Goal: Transaction & Acquisition: Purchase product/service

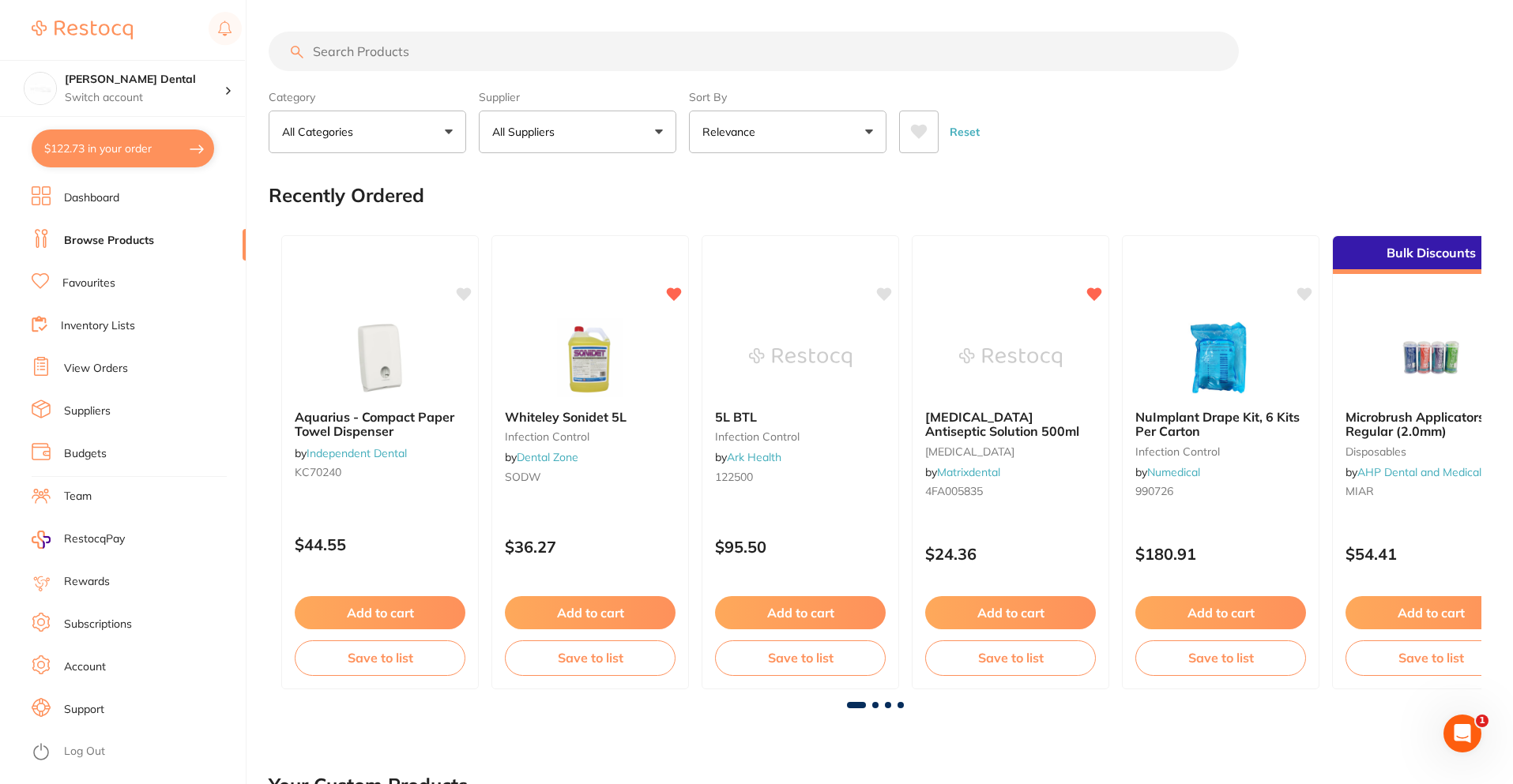
click at [84, 276] on link "Favourites" at bounding box center [89, 283] width 53 height 16
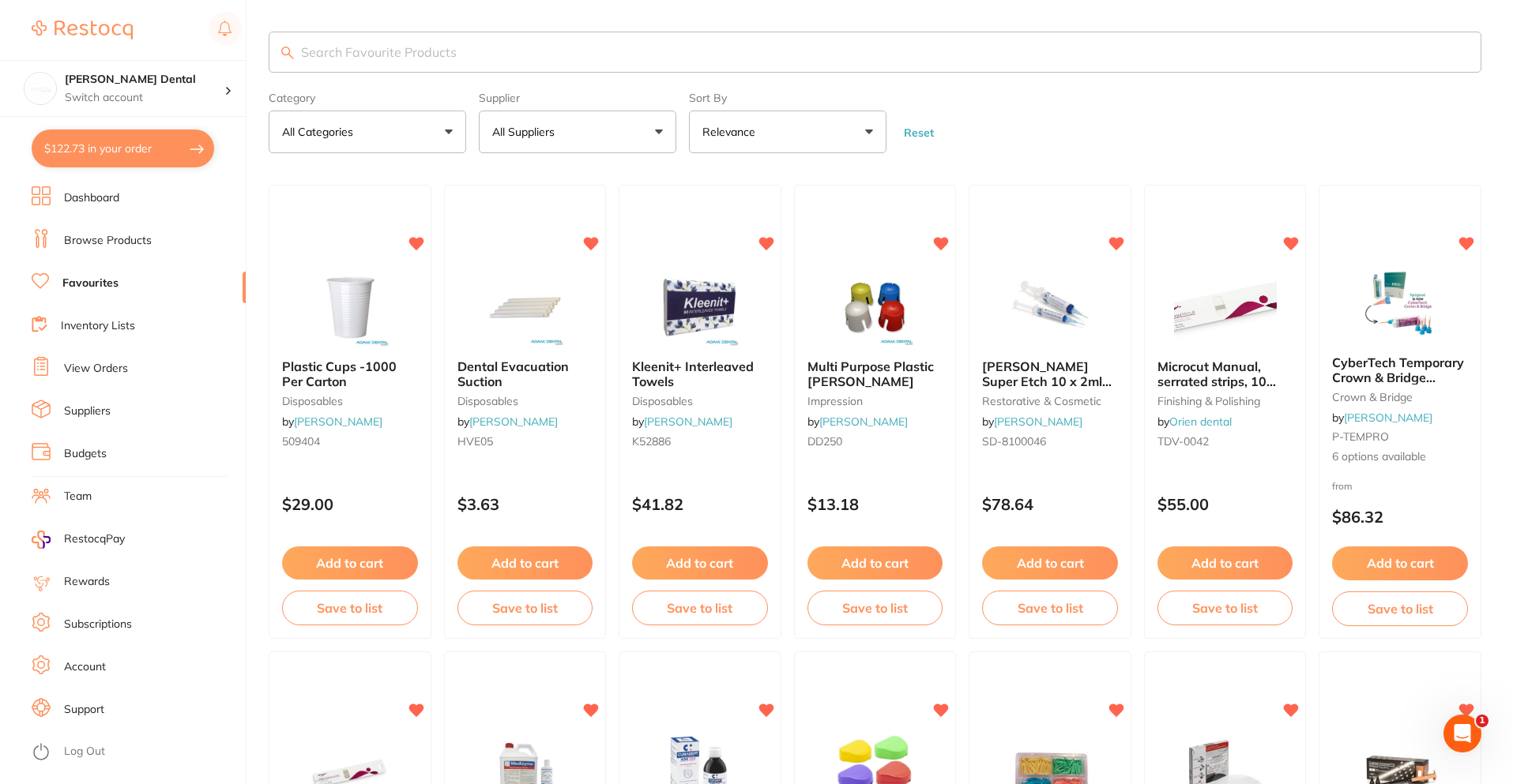
click at [352, 57] on input "search" at bounding box center [875, 52] width 1213 height 41
type input "needle"
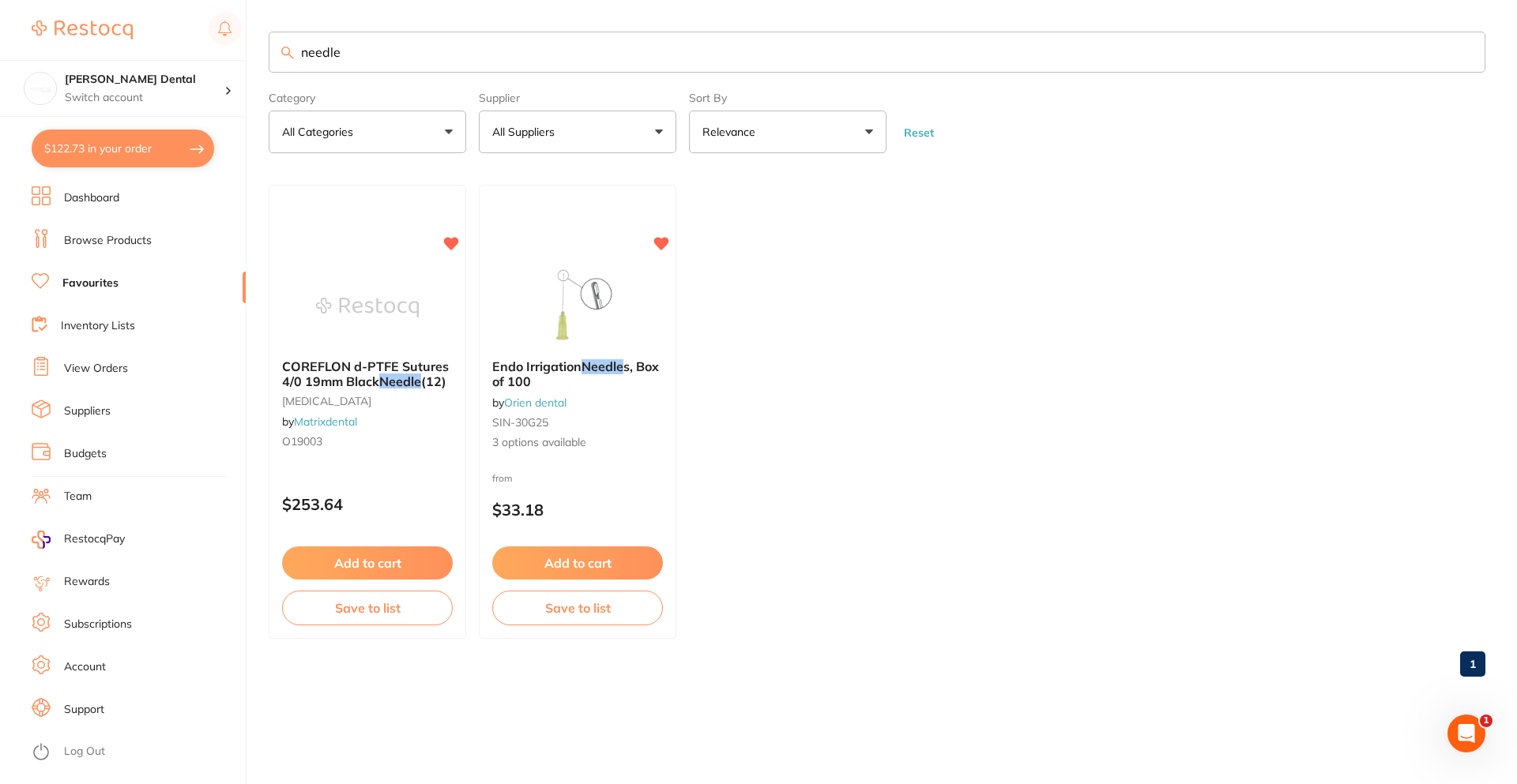
click at [97, 230] on li "Browse Products" at bounding box center [139, 241] width 214 height 24
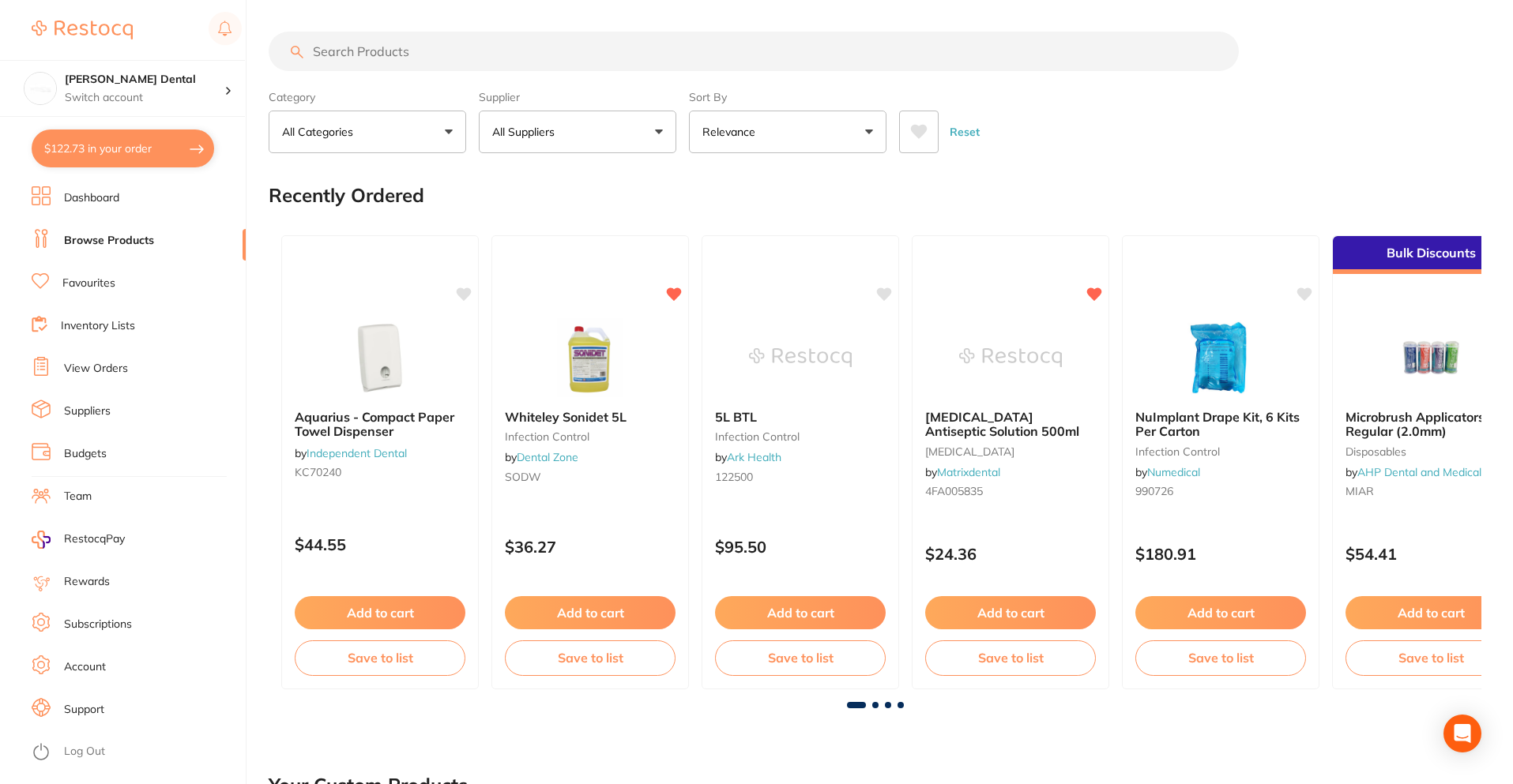
click at [115, 158] on button "$122.73 in your order" at bounding box center [123, 148] width 182 height 38
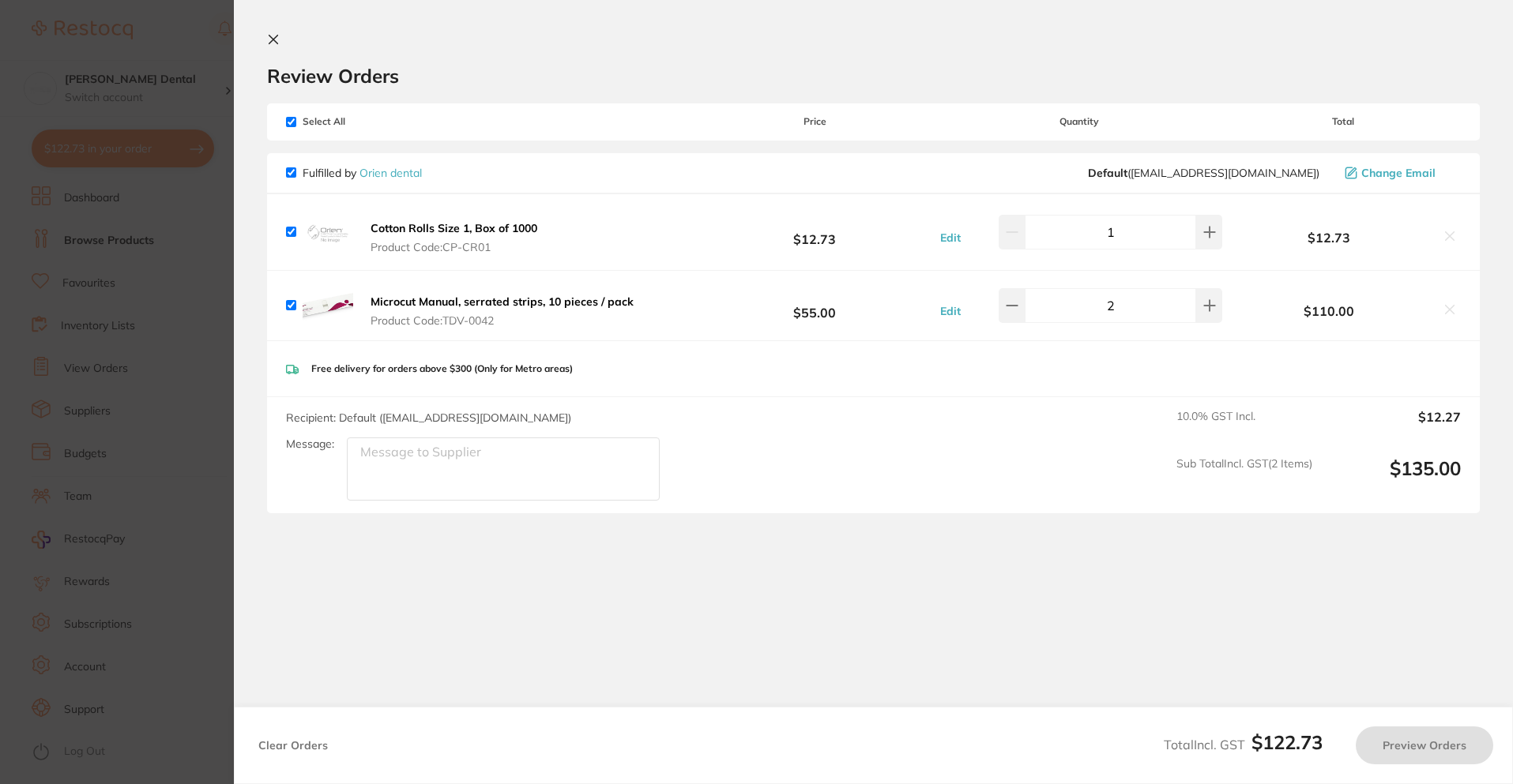
checkbox input "true"
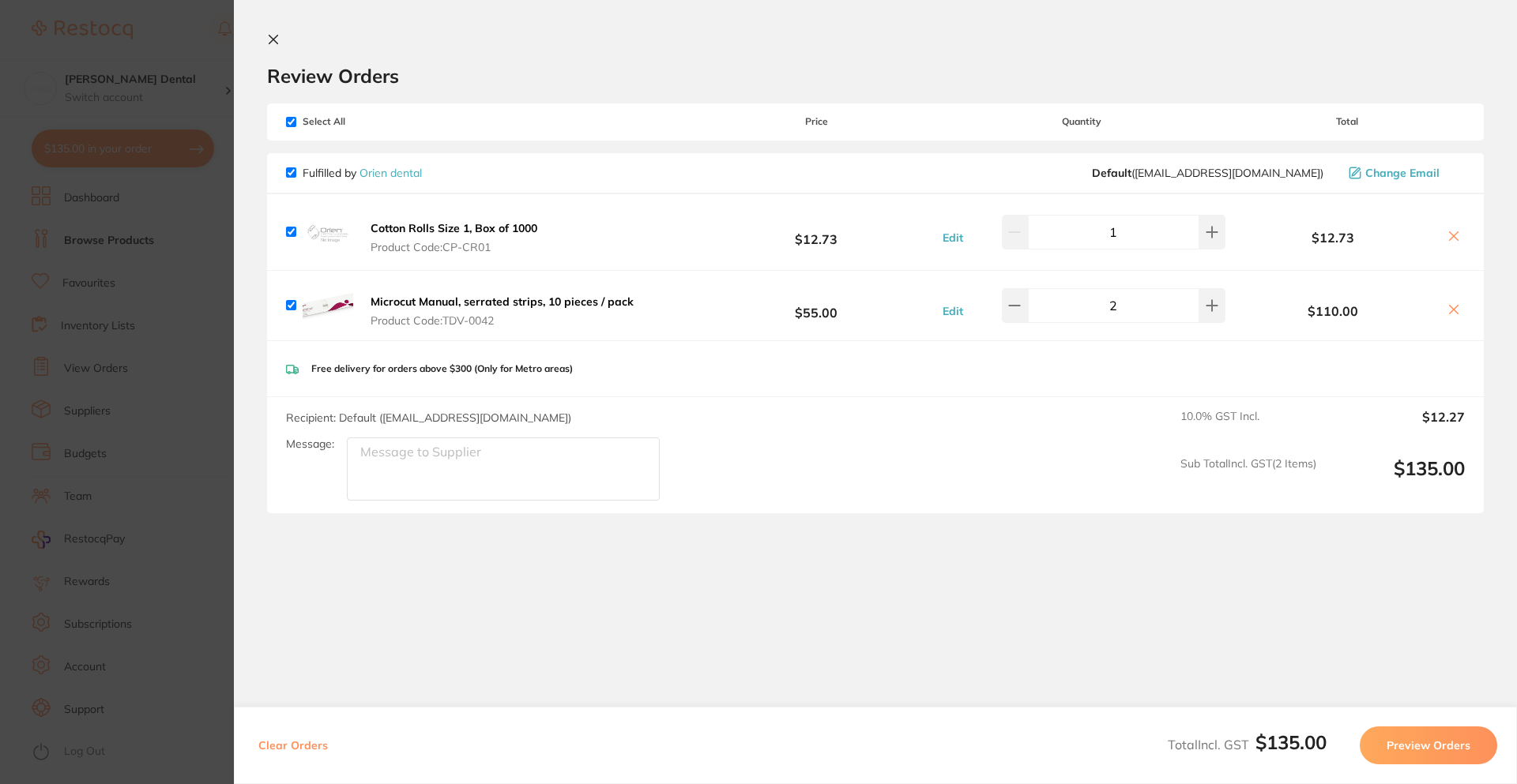
click at [272, 38] on icon at bounding box center [273, 40] width 9 height 9
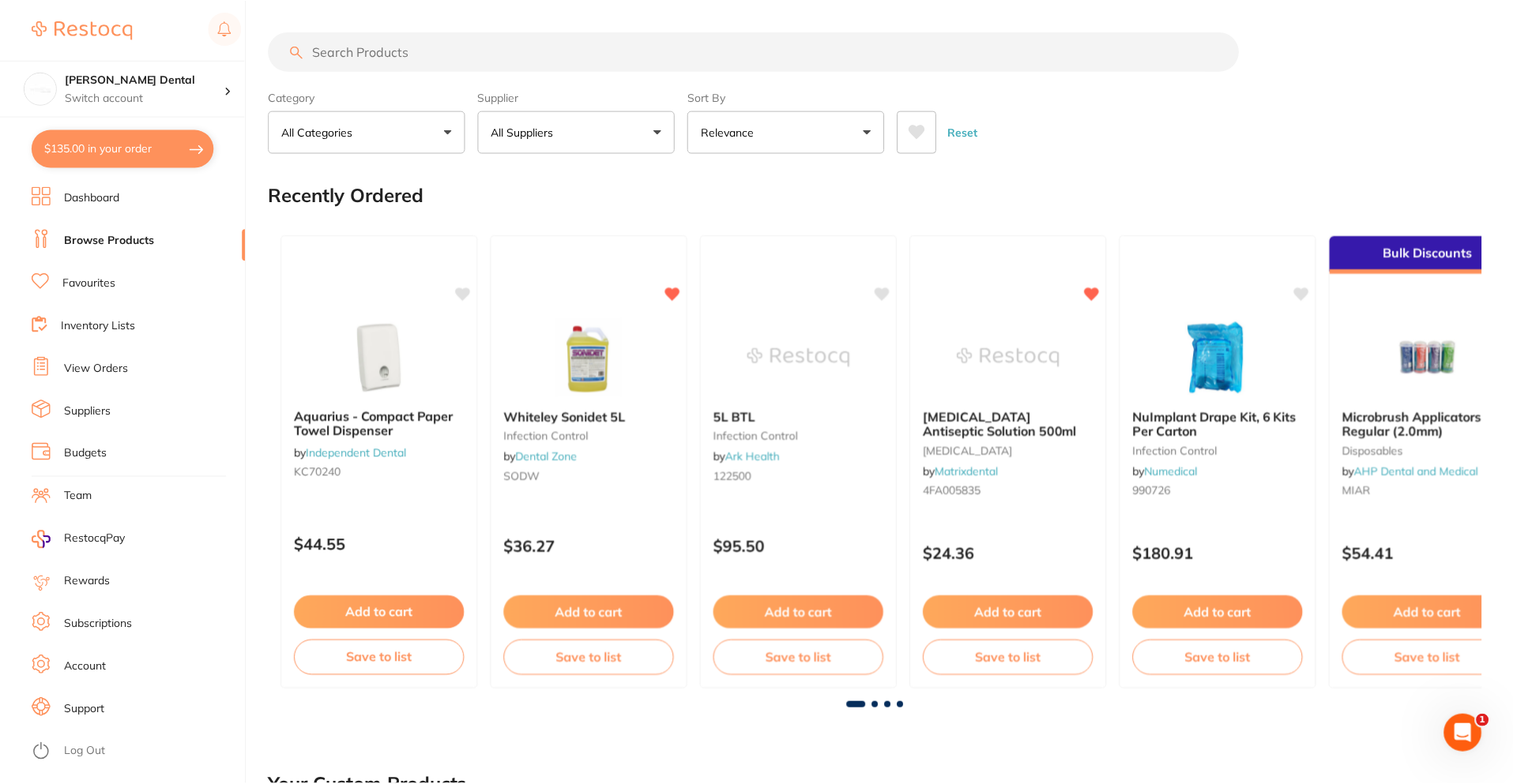
scroll to position [7, 0]
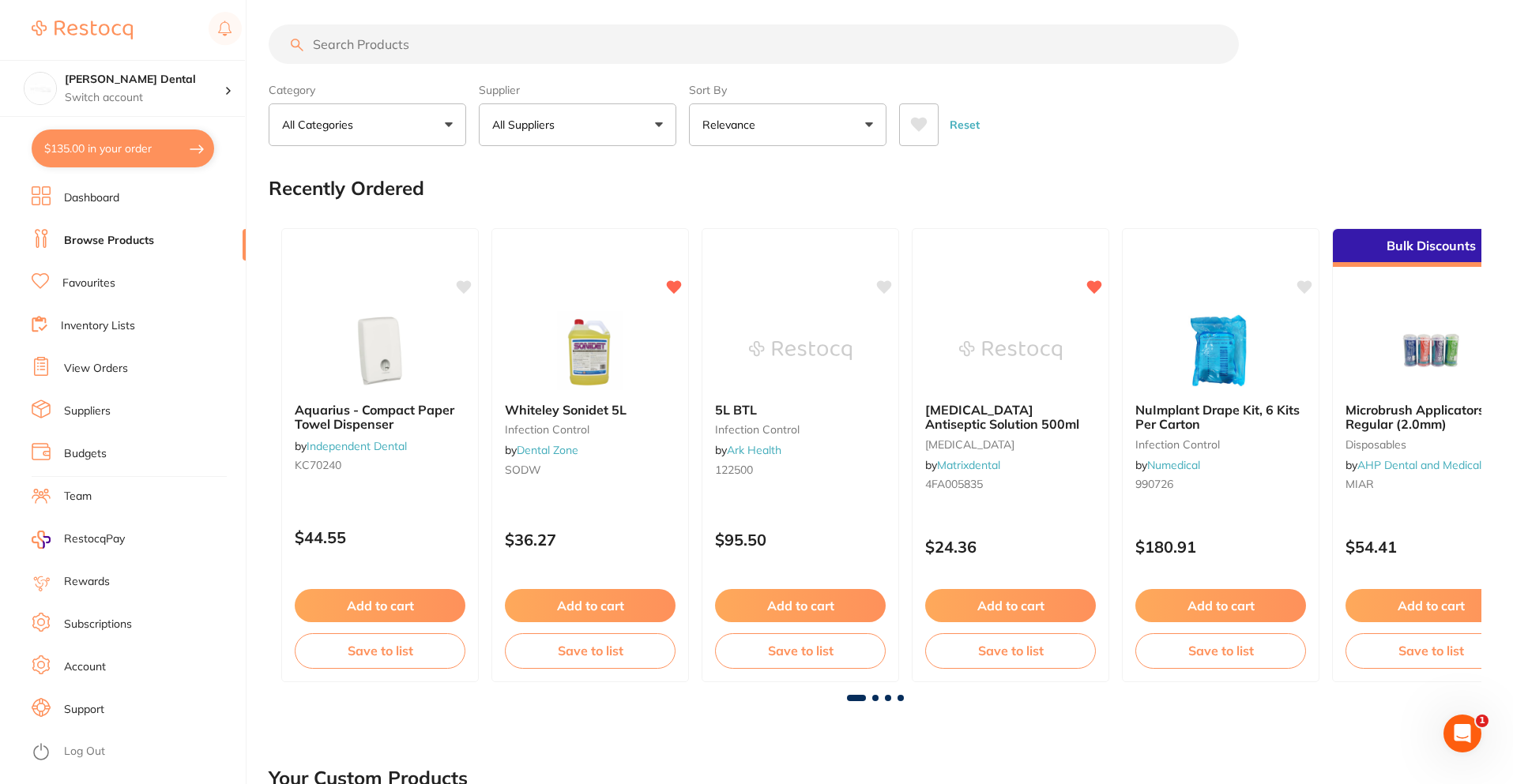
click at [368, 45] on input "search" at bounding box center [753, 44] width 970 height 40
type input "needle"
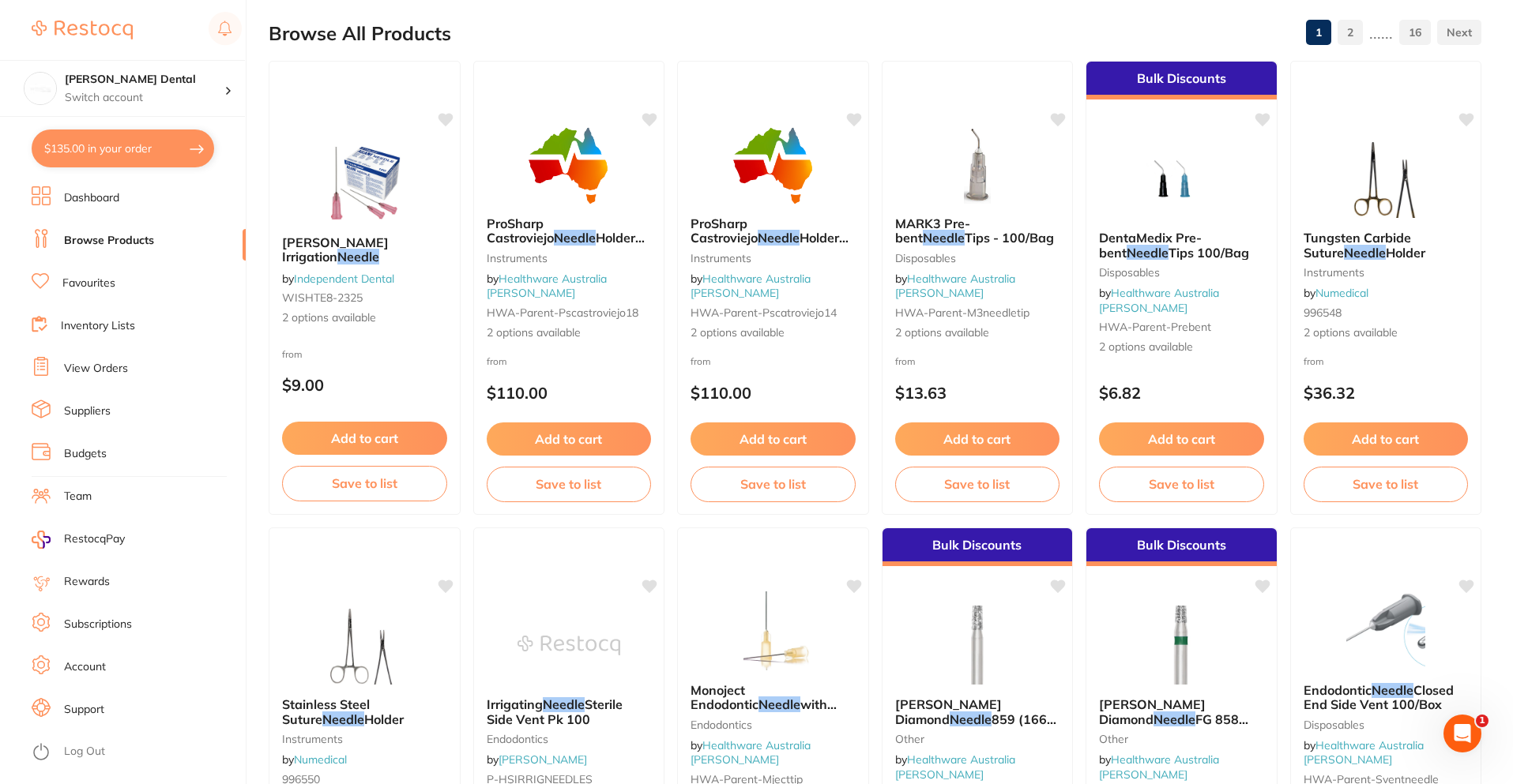
scroll to position [0, 0]
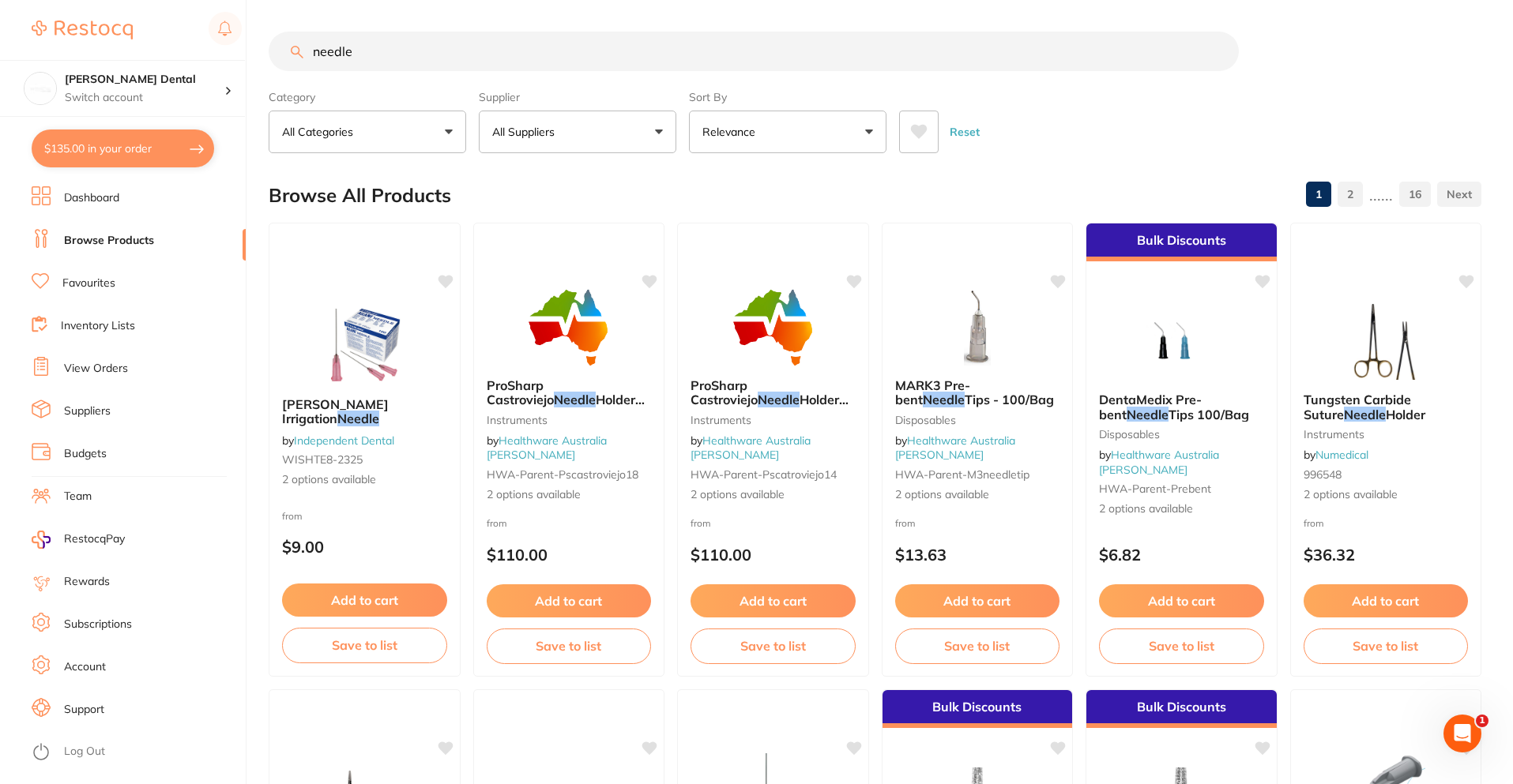
drag, startPoint x: 377, startPoint y: 49, endPoint x: 62, endPoint y: 33, distance: 315.4
click at [63, 31] on div "$135.00 [PERSON_NAME] Dental Switch account [PERSON_NAME] Dental $135.00 in you…" at bounding box center [756, 392] width 1513 height 784
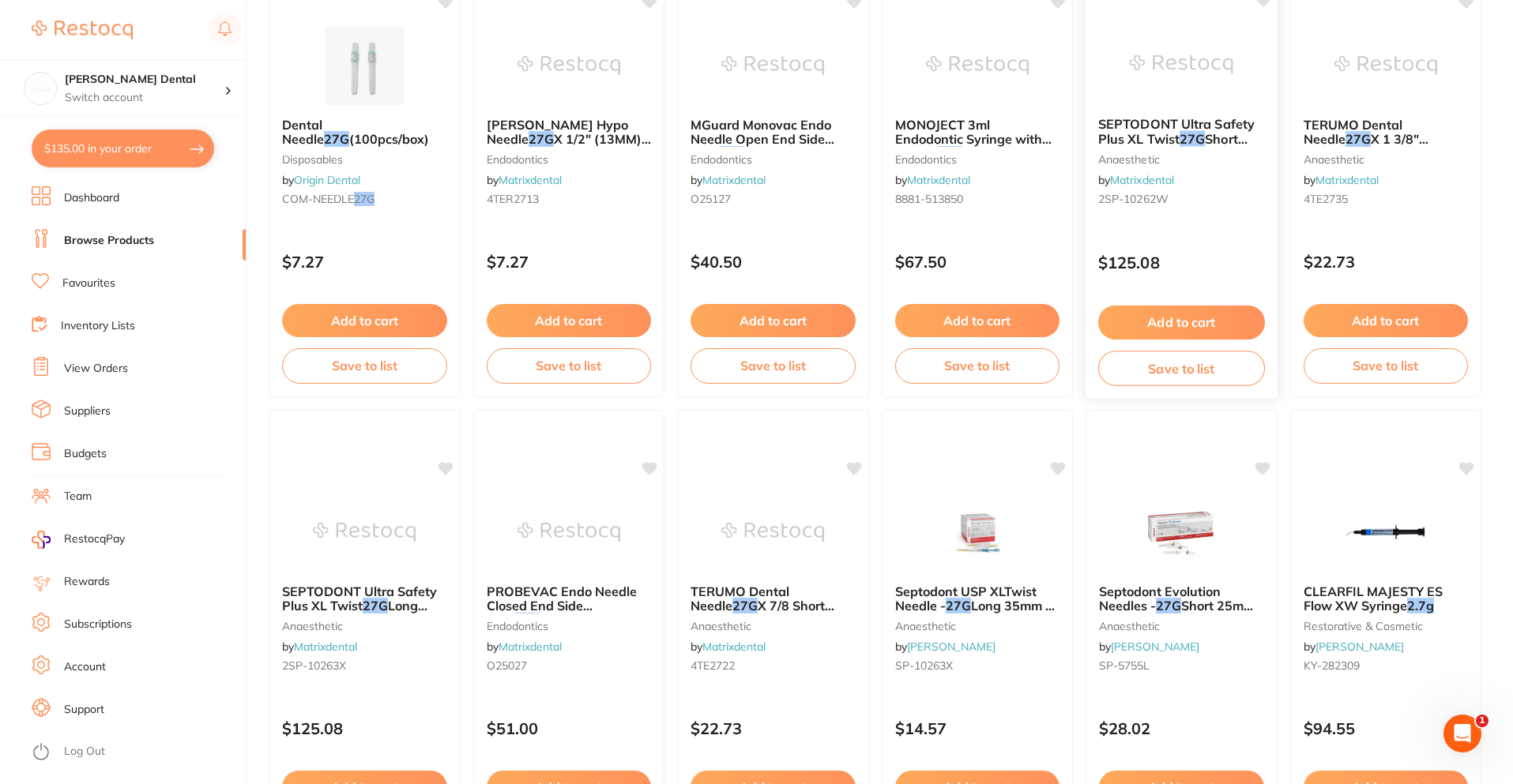
scroll to position [473, 0]
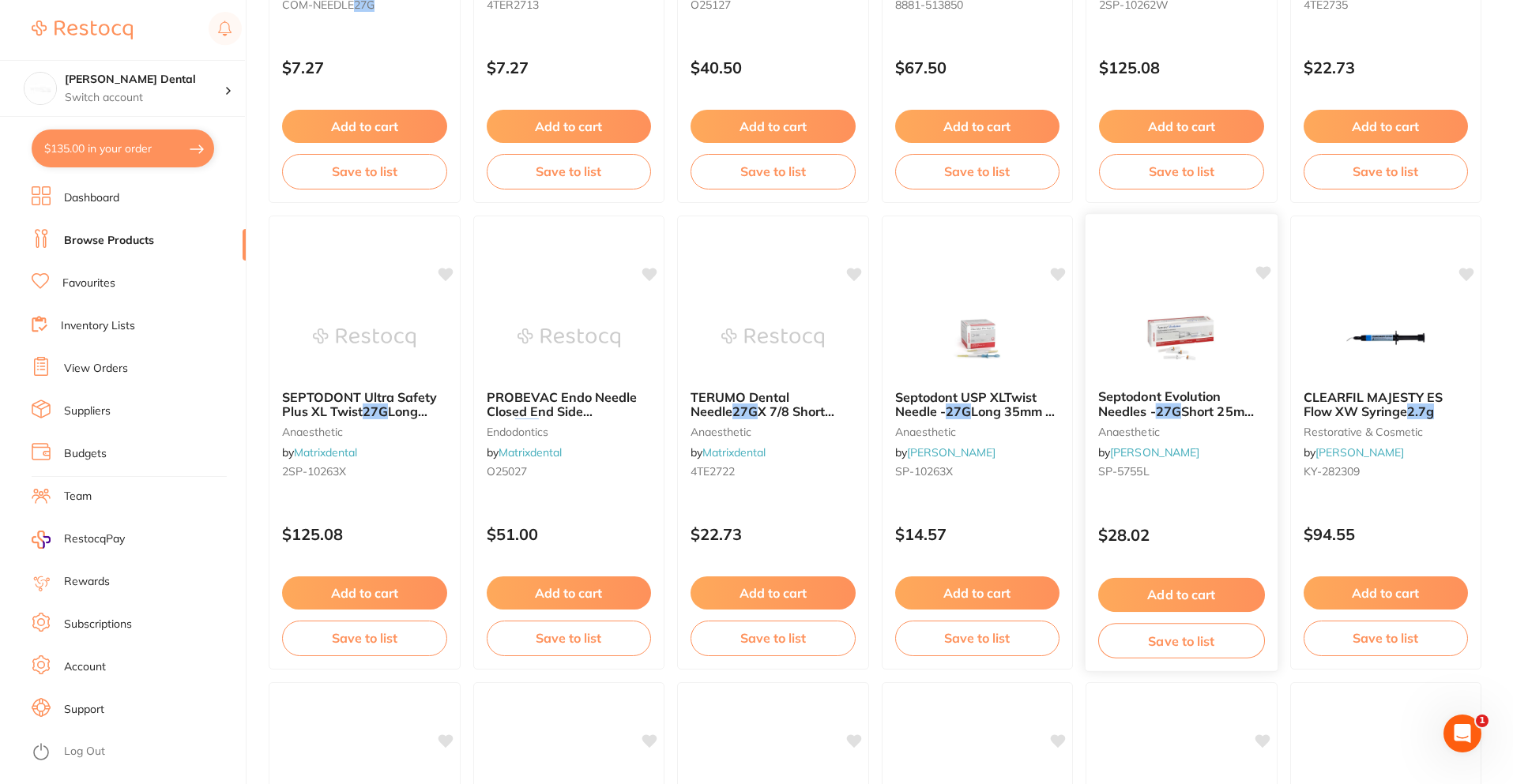
click at [1143, 409] on span "Septodont Evolution Needles -" at bounding box center [1160, 404] width 123 height 31
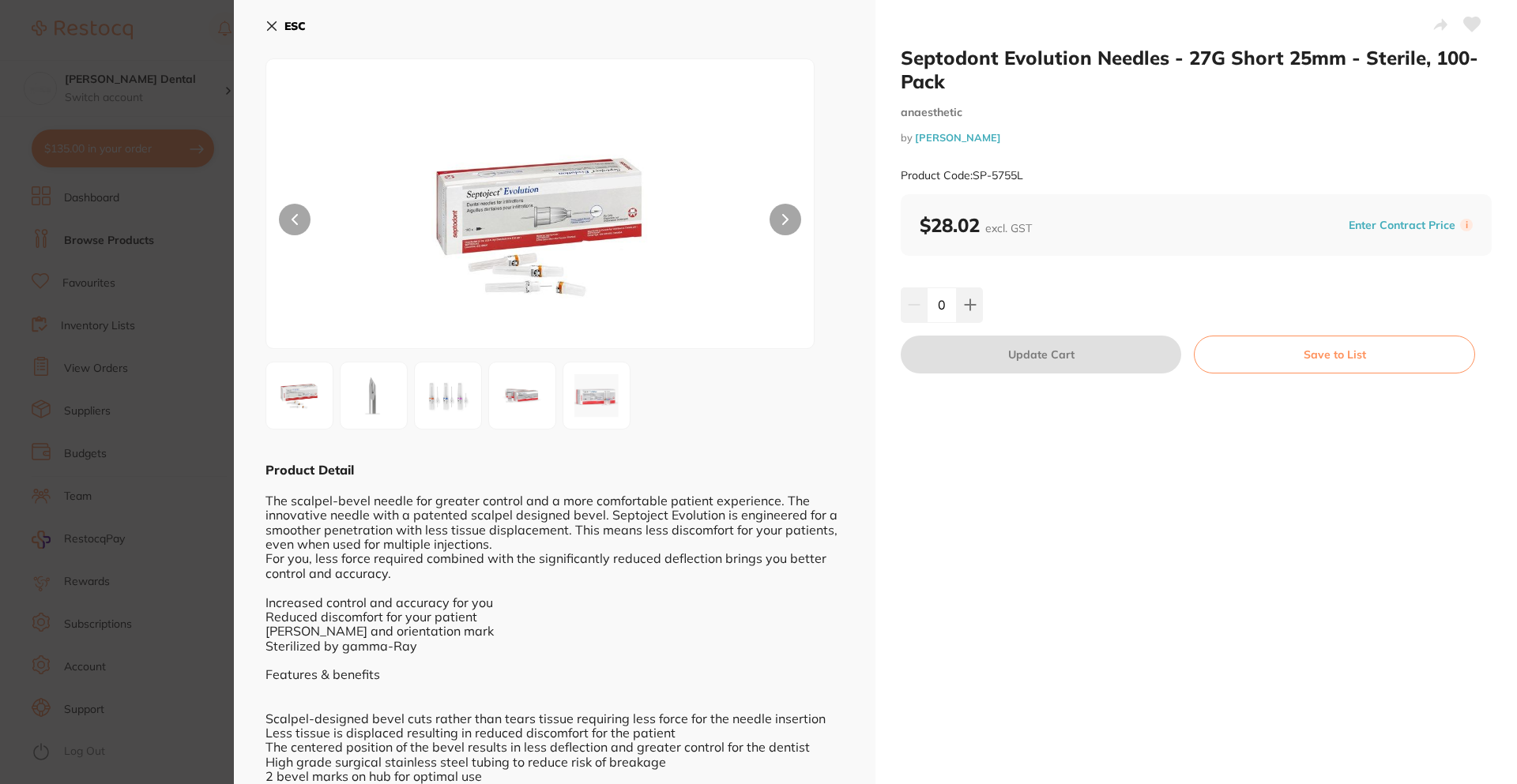
click at [278, 23] on button "ESC" at bounding box center [286, 26] width 41 height 27
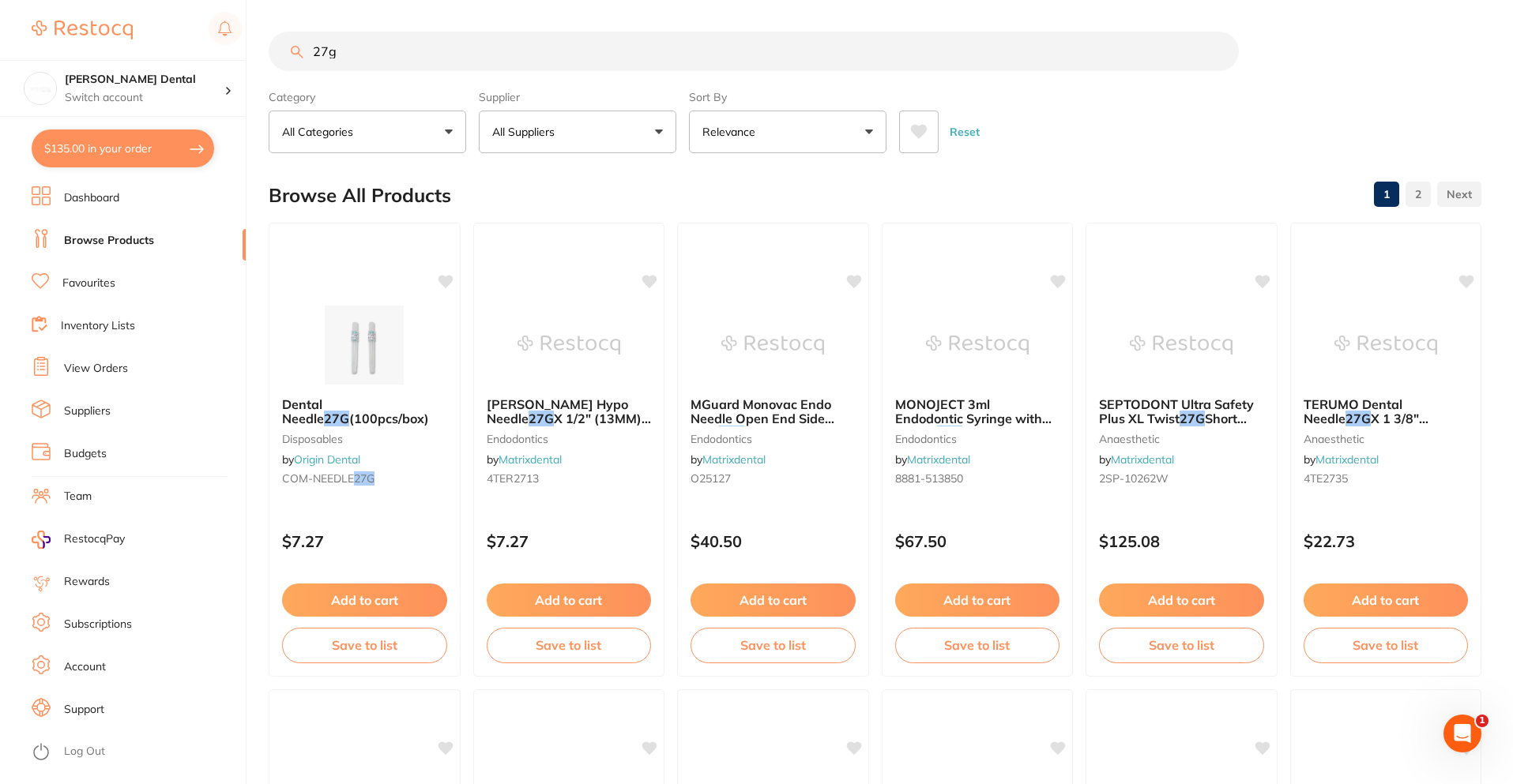
drag, startPoint x: 339, startPoint y: 53, endPoint x: 296, endPoint y: 51, distance: 43.0
click at [296, 51] on div "27g" at bounding box center [875, 51] width 1213 height 40
type input "septodont"
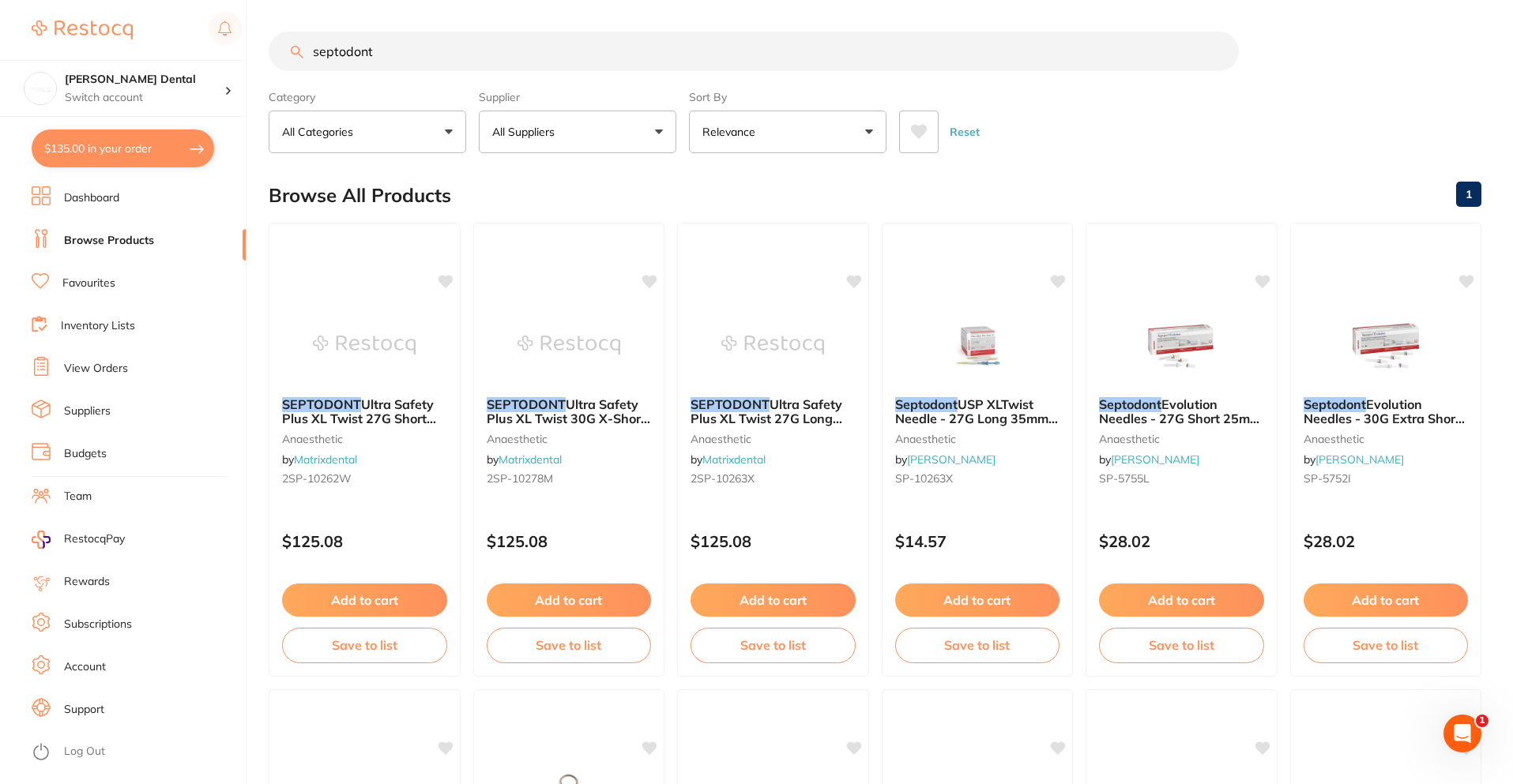
click at [590, 118] on button "All Suppliers" at bounding box center [577, 132] width 197 height 42
click at [849, 173] on div "Browse All Products 1" at bounding box center [875, 196] width 1213 height 53
click at [1224, 409] on b "Septodont Evolution Needles - 27G Short 25mm - Sterile, 100-Pack" at bounding box center [1182, 411] width 166 height 29
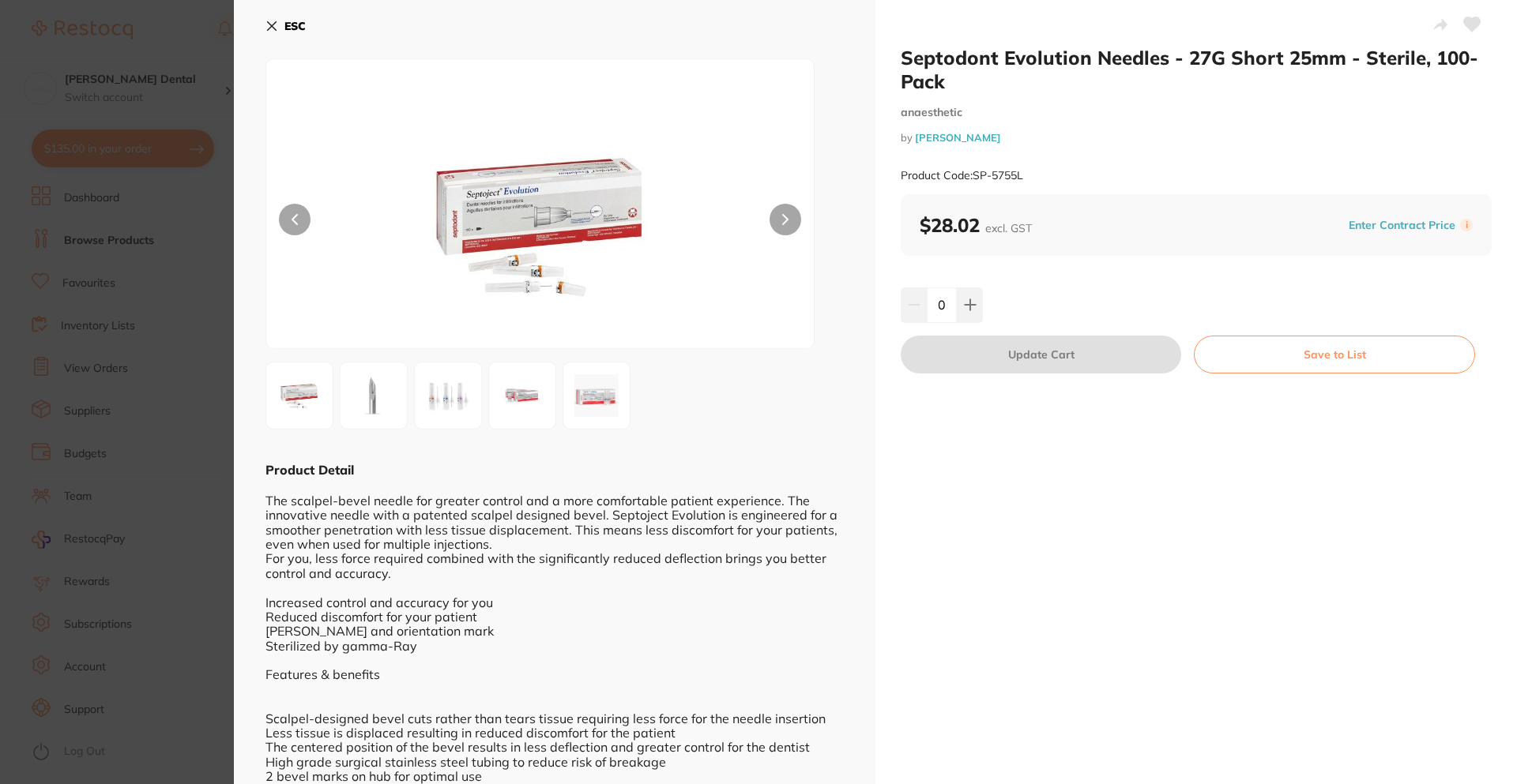
click at [299, 24] on b "ESC" at bounding box center [295, 26] width 21 height 14
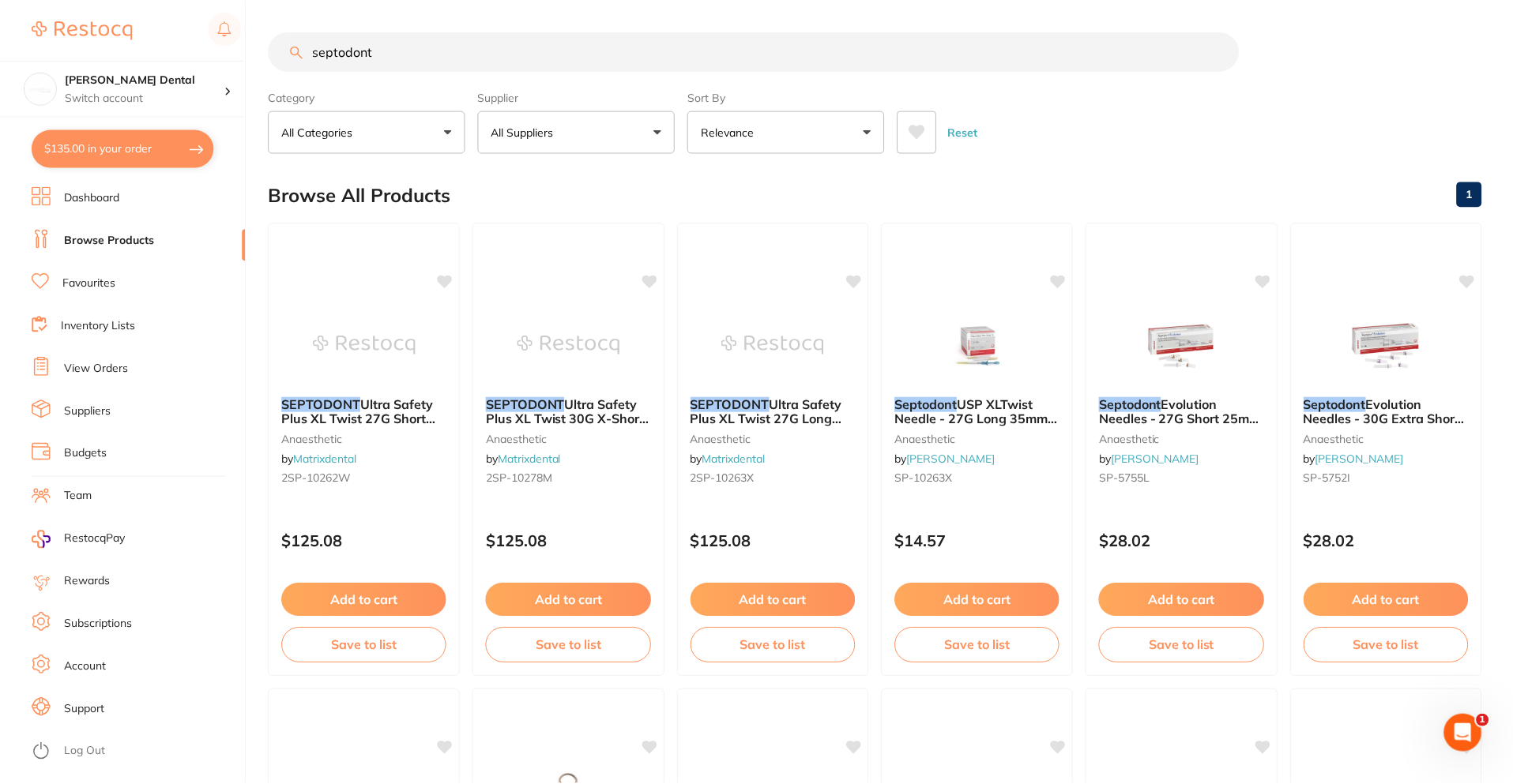
scroll to position [1, 0]
click at [1382, 411] on span "Evolution Needles - 30G Extra Short 9mm - Sterile, 100-Pack" at bounding box center [1384, 417] width 163 height 45
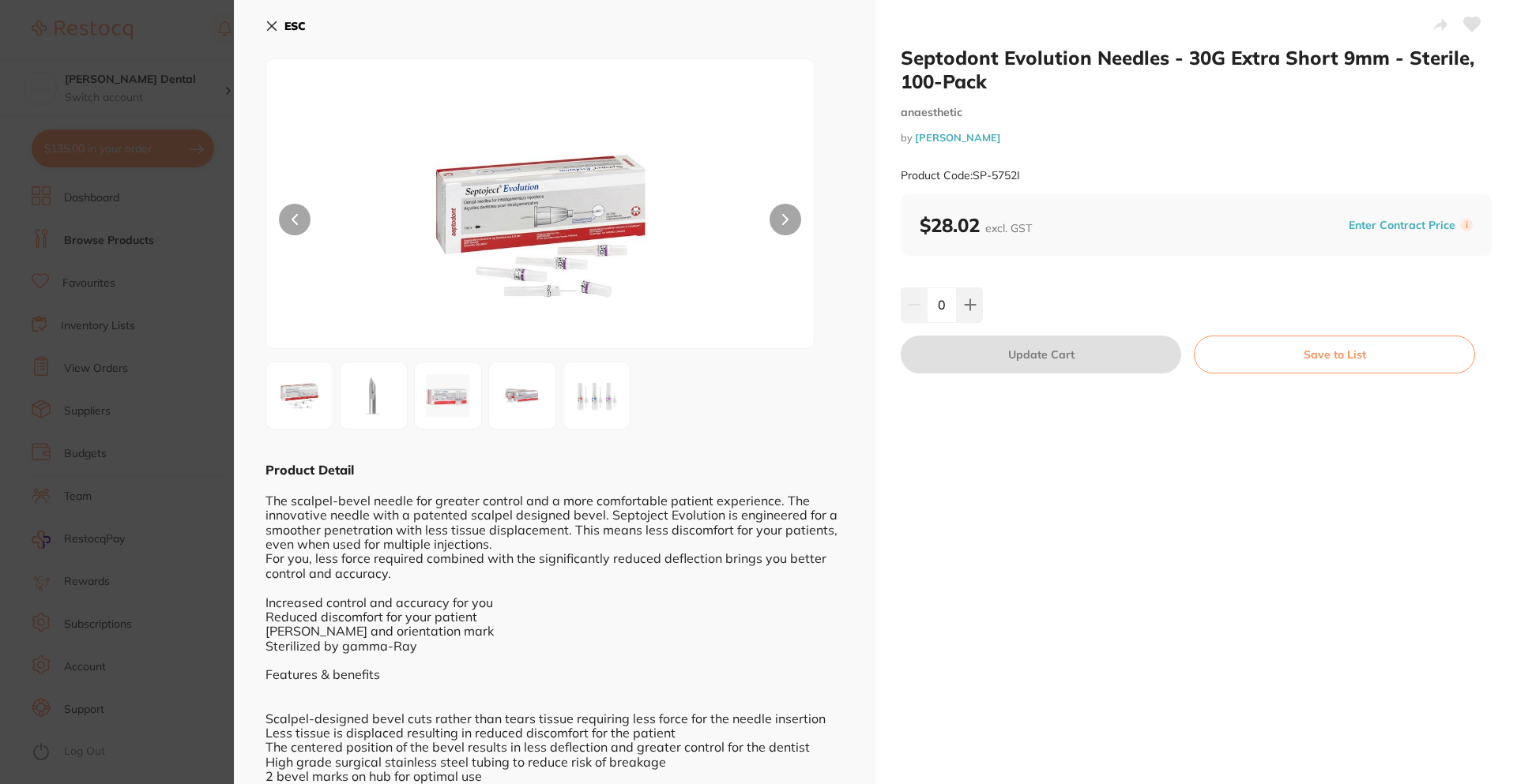
click at [300, 19] on b "ESC" at bounding box center [295, 26] width 21 height 14
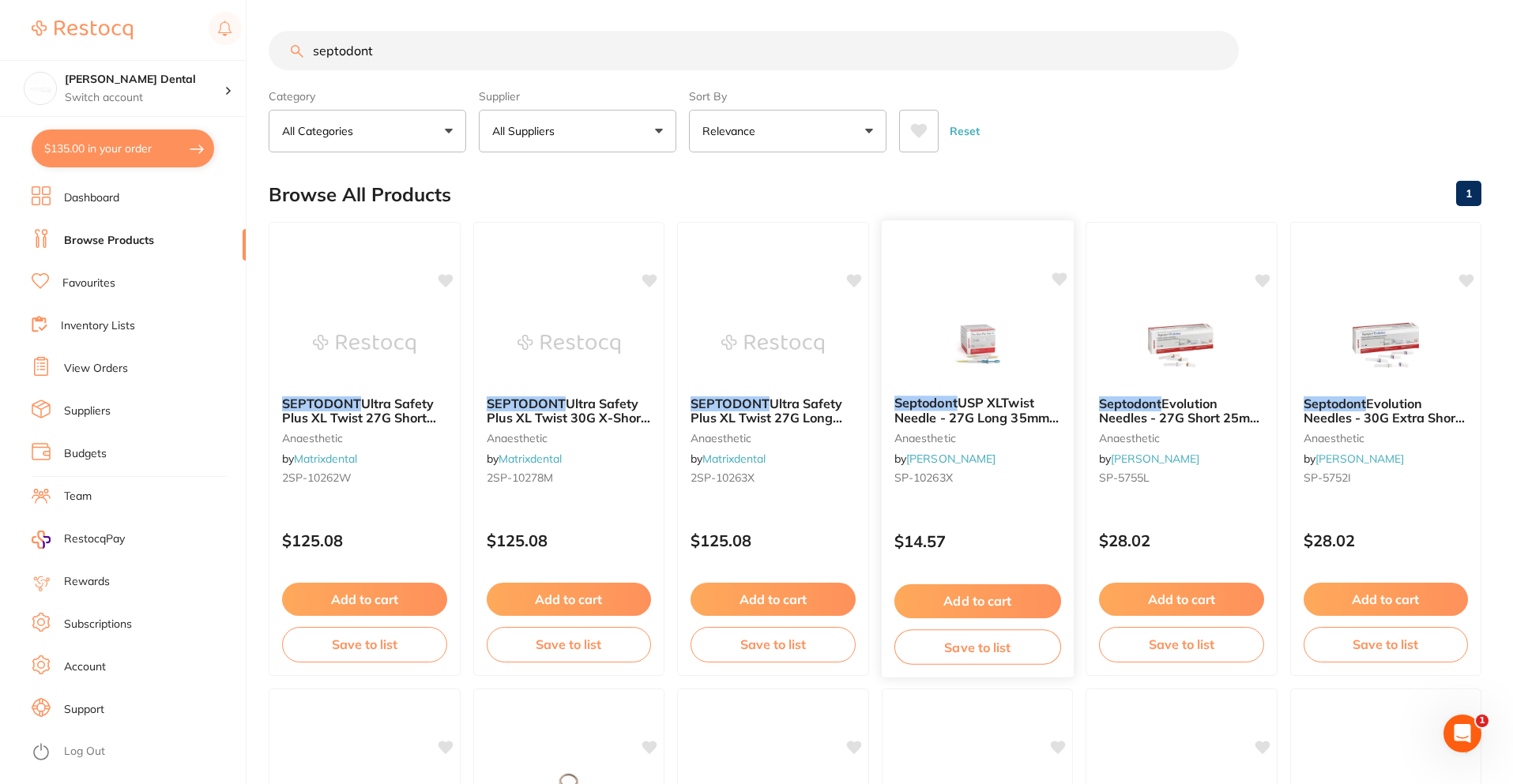
click at [965, 404] on span "USP XLTwist Needle - 27G Long 35mm - Sterile, 100-Pack" at bounding box center [976, 417] width 165 height 45
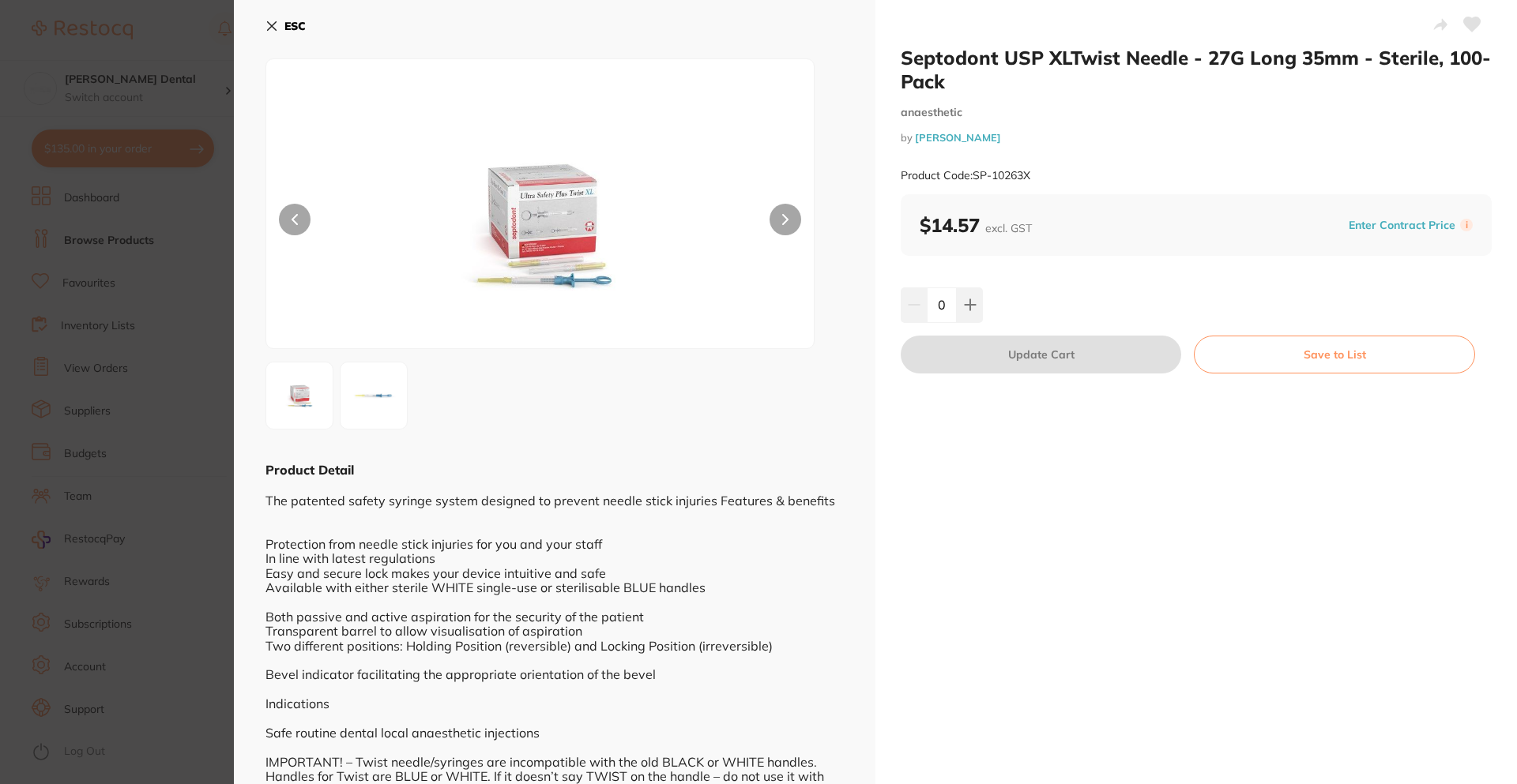
click at [280, 33] on button "ESC" at bounding box center [286, 26] width 41 height 27
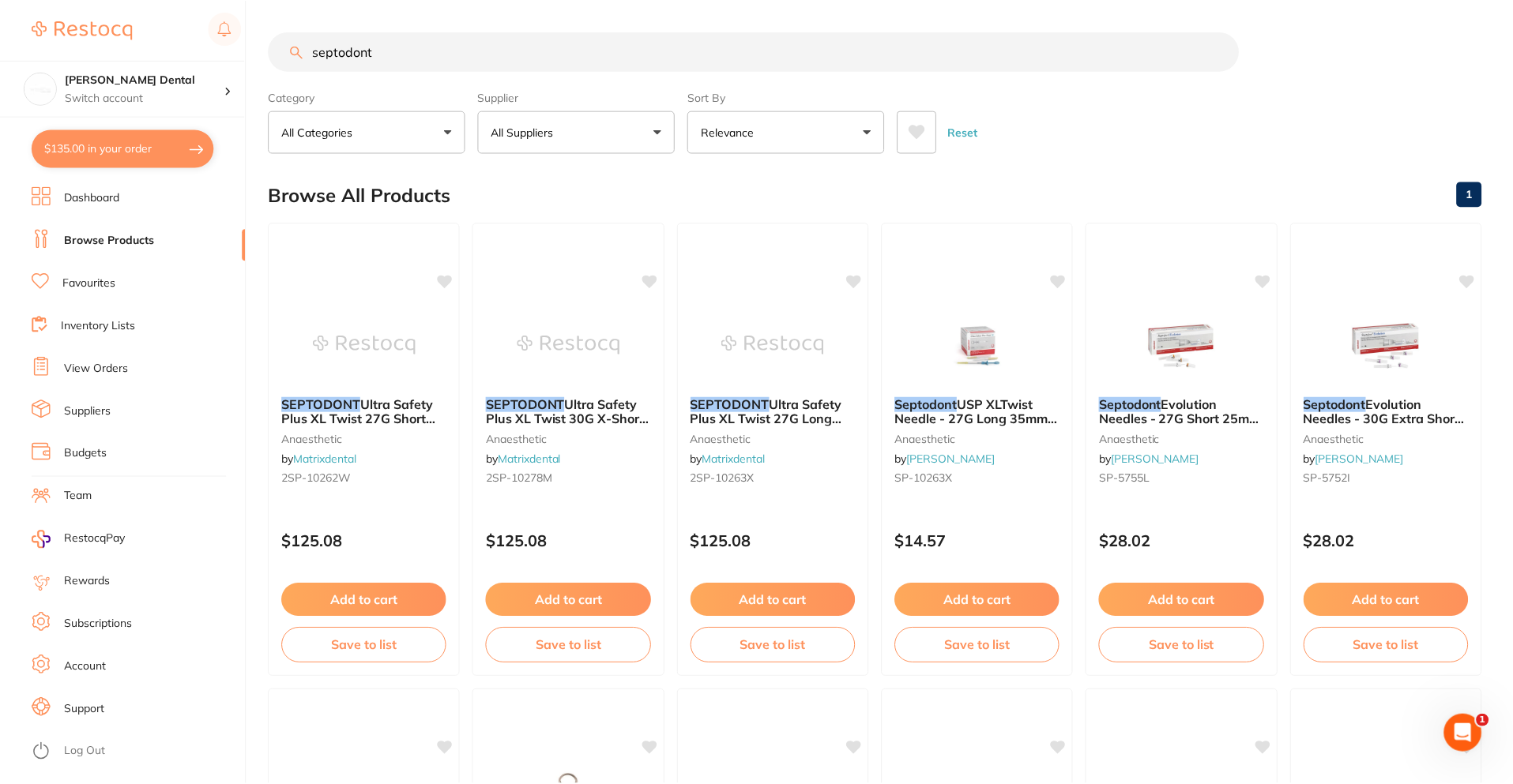
scroll to position [1, 0]
click at [368, 408] on span "Ultra Safety Plus XL Twist 27G Short 25mm (100)" at bounding box center [359, 417] width 156 height 45
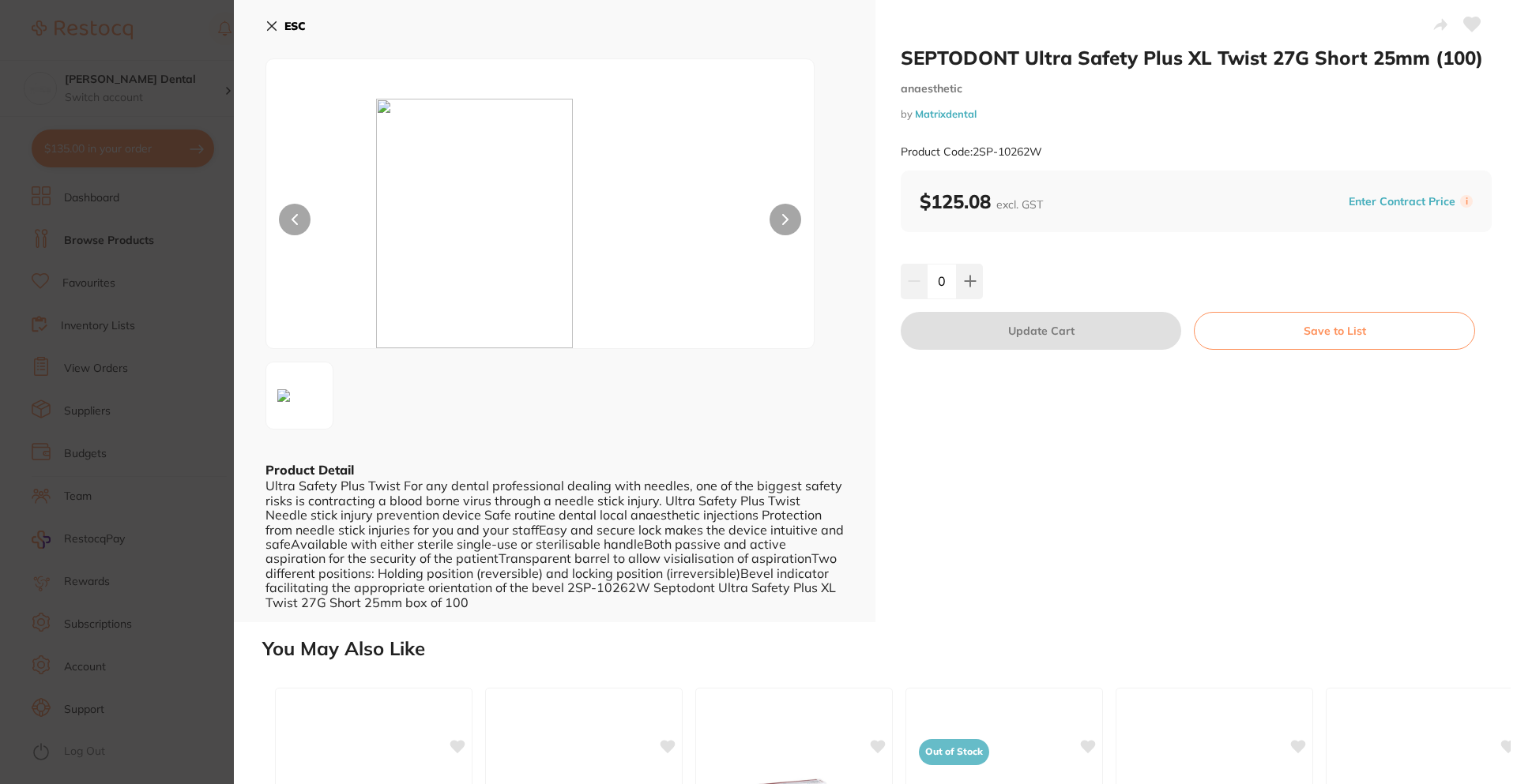
click at [283, 27] on button "ESC" at bounding box center [286, 26] width 41 height 27
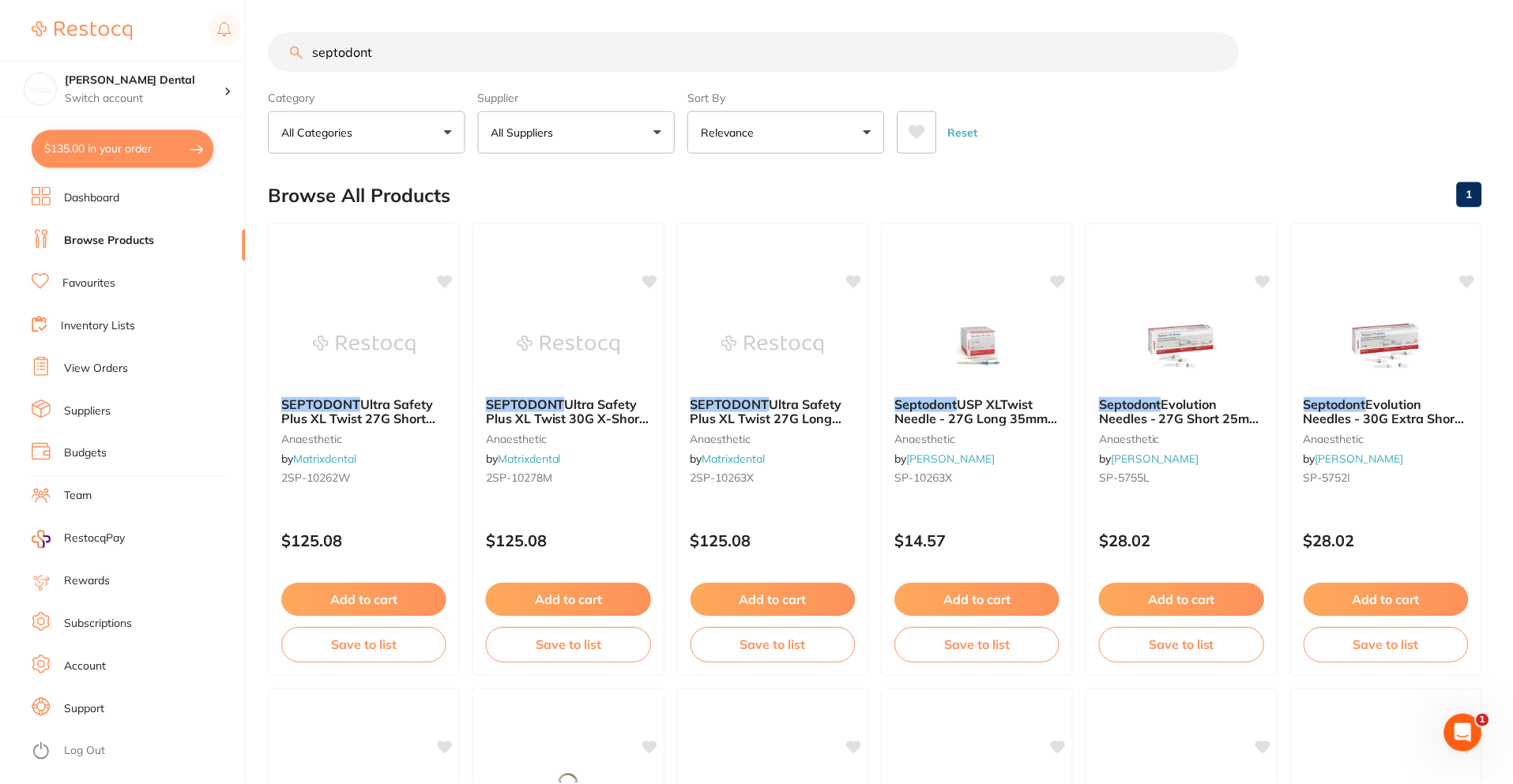
scroll to position [1, 0]
click at [792, 402] on span "Ultra Safety Plus XL Twist 27G Long 35mm (100)" at bounding box center [766, 417] width 153 height 45
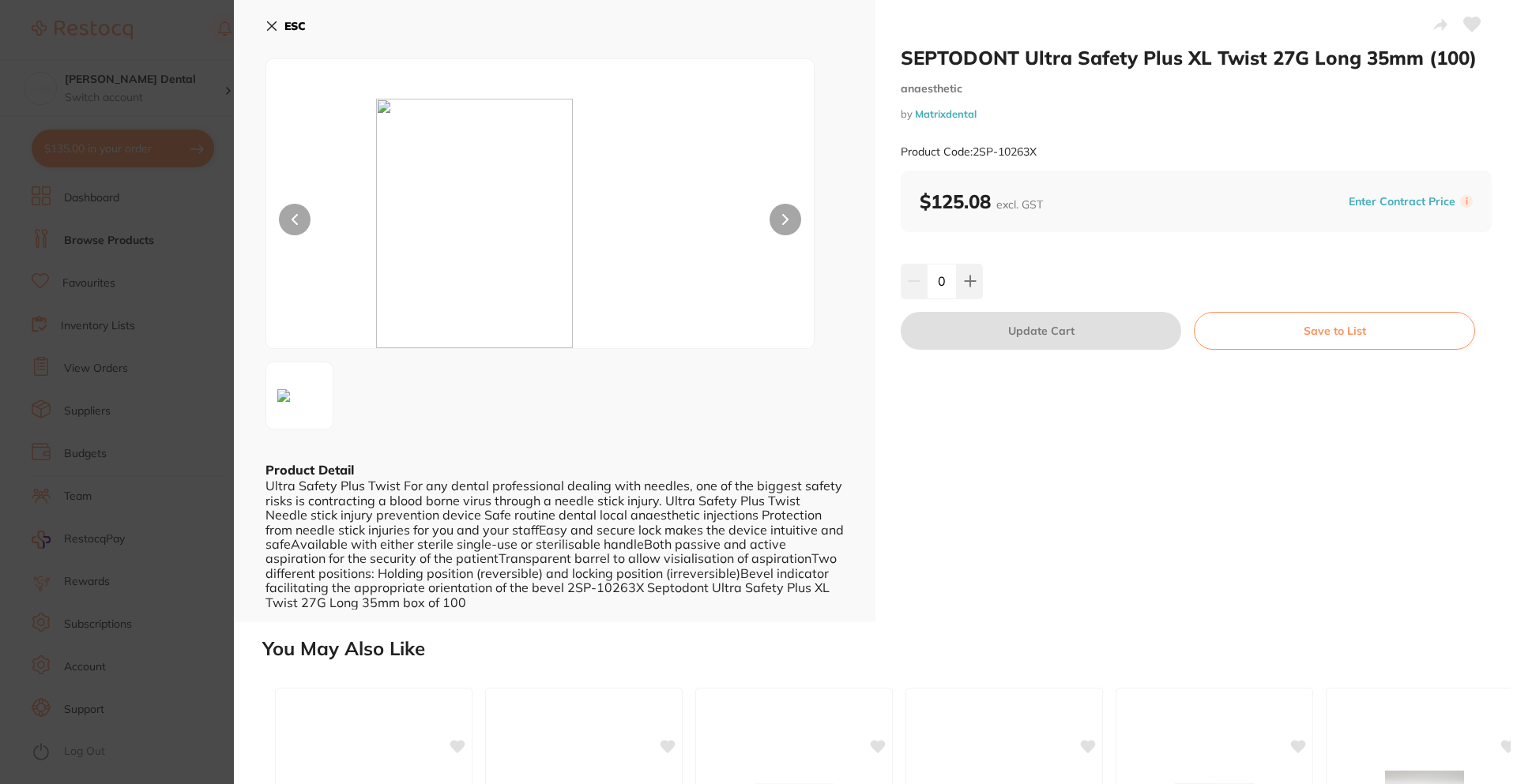
drag, startPoint x: 125, startPoint y: 293, endPoint x: 379, endPoint y: 230, distance: 261.7
click at [125, 292] on section "SEPTODONT Ultra Safety Plus XL Twist 27G Long 35mm (100) anaesthetic by Matrixd…" at bounding box center [758, 392] width 1517 height 784
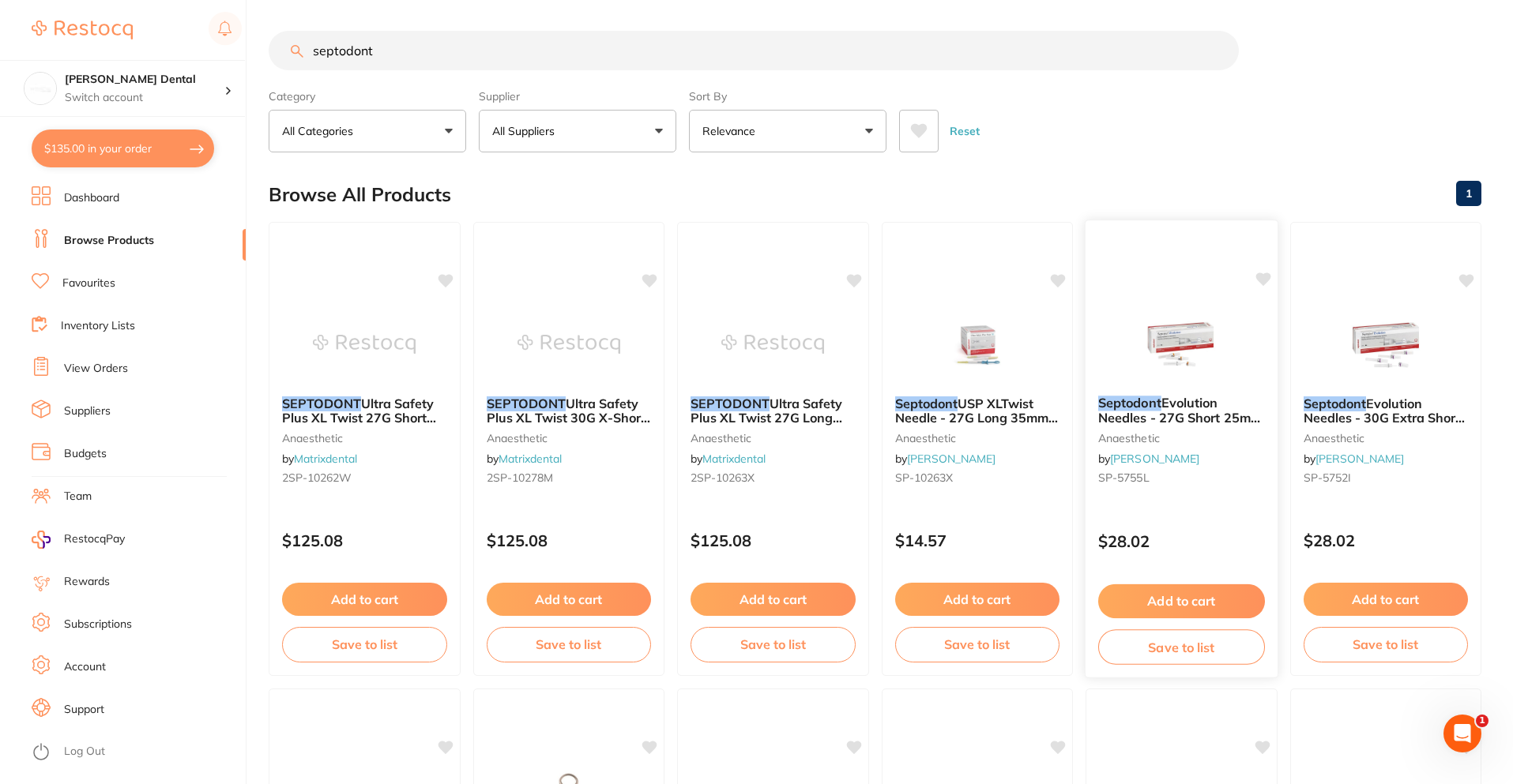
click at [1185, 415] on span "Evolution Needles - 27G Short 25mm - Sterile, 100-Pack" at bounding box center [1180, 417] width 164 height 45
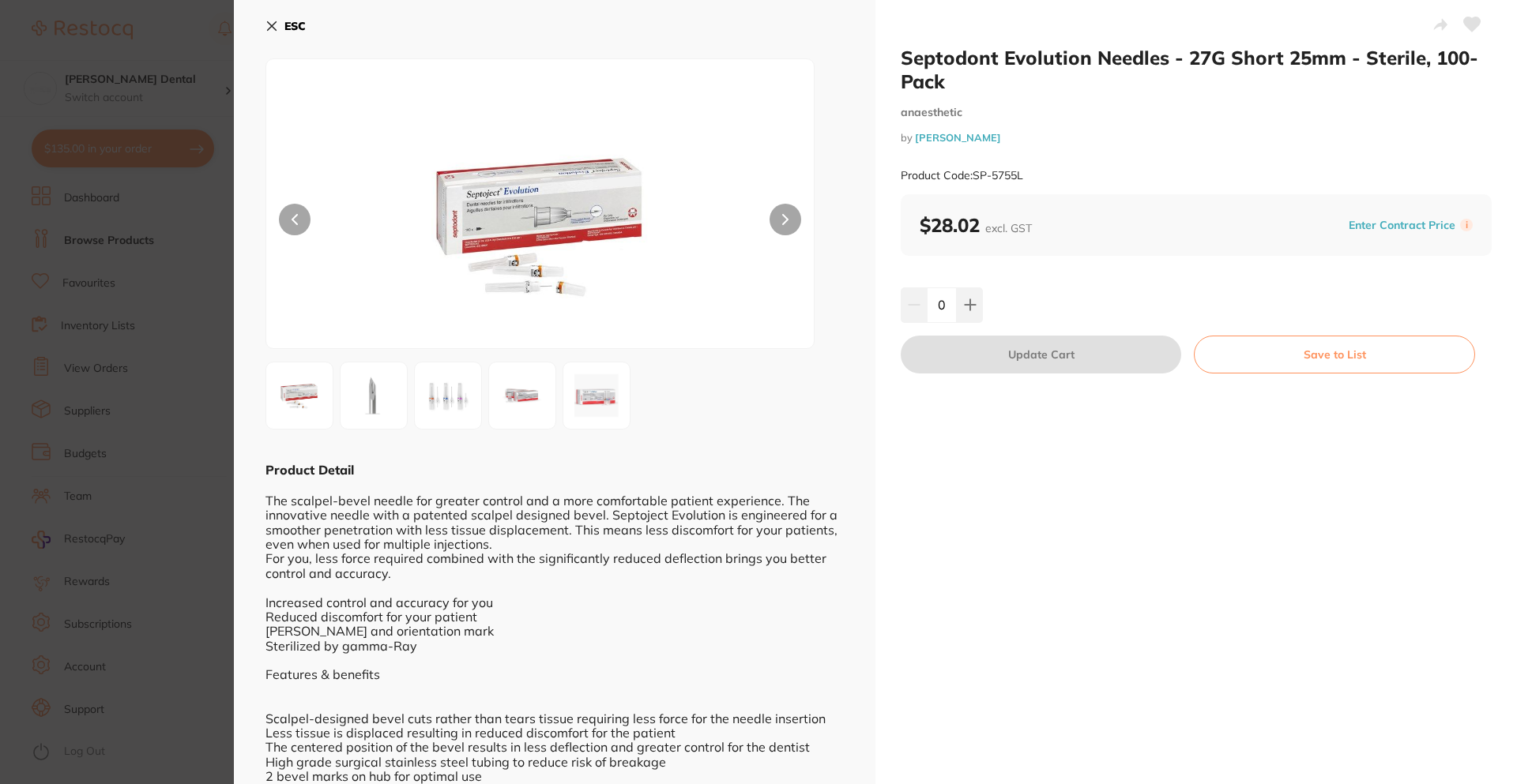
click at [148, 217] on section "Septodont Evolution Needles - 27G Short 25mm - Sterile, 100-Pack anaesthetic by…" at bounding box center [758, 392] width 1517 height 784
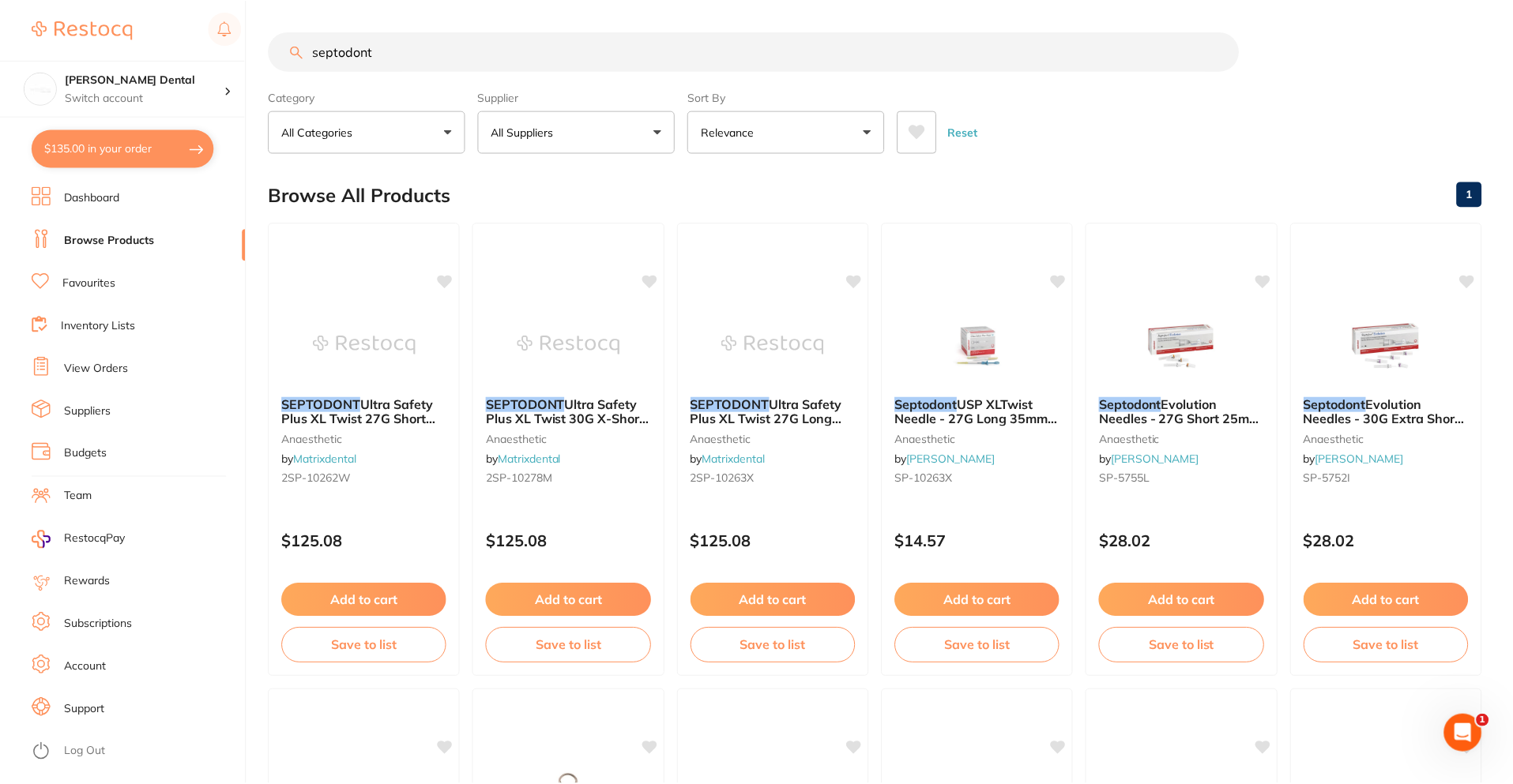
scroll to position [1, 0]
click at [1363, 406] on em "Septodont" at bounding box center [1333, 403] width 63 height 16
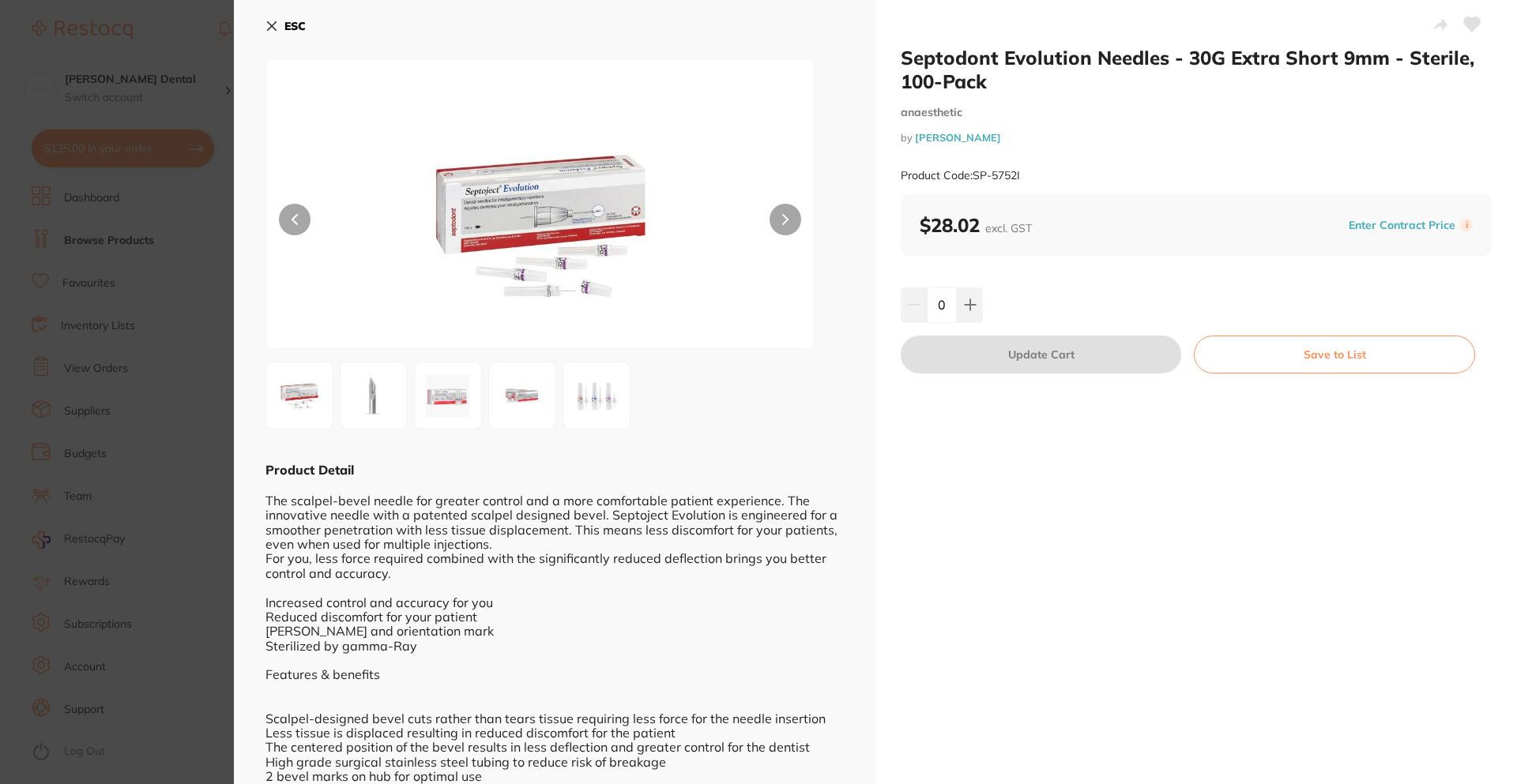
click at [163, 349] on section "Septodont Evolution Needles - 30G Extra Short 9mm - Sterile, 100-Pack anaesthet…" at bounding box center [758, 392] width 1517 height 784
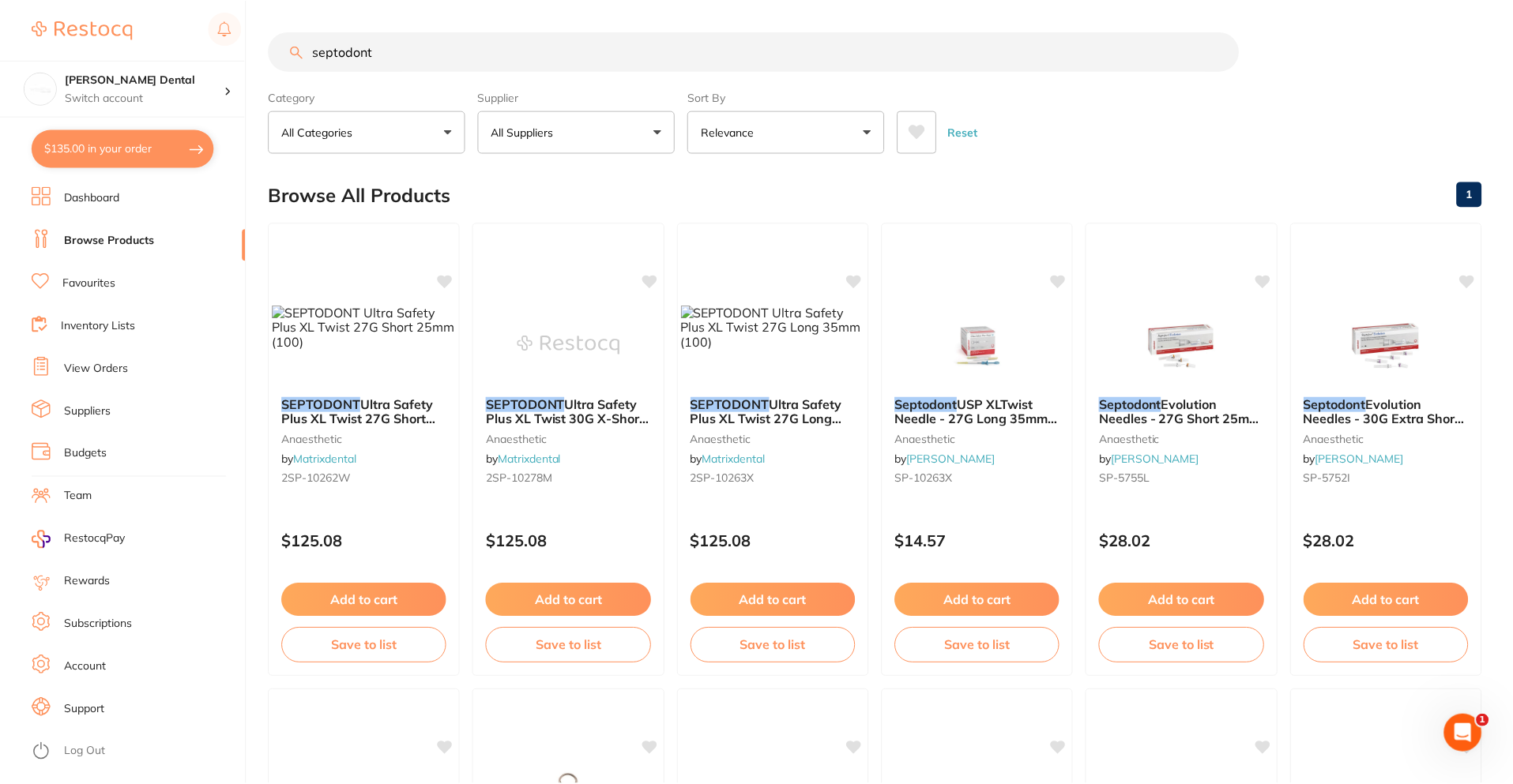
scroll to position [1, 0]
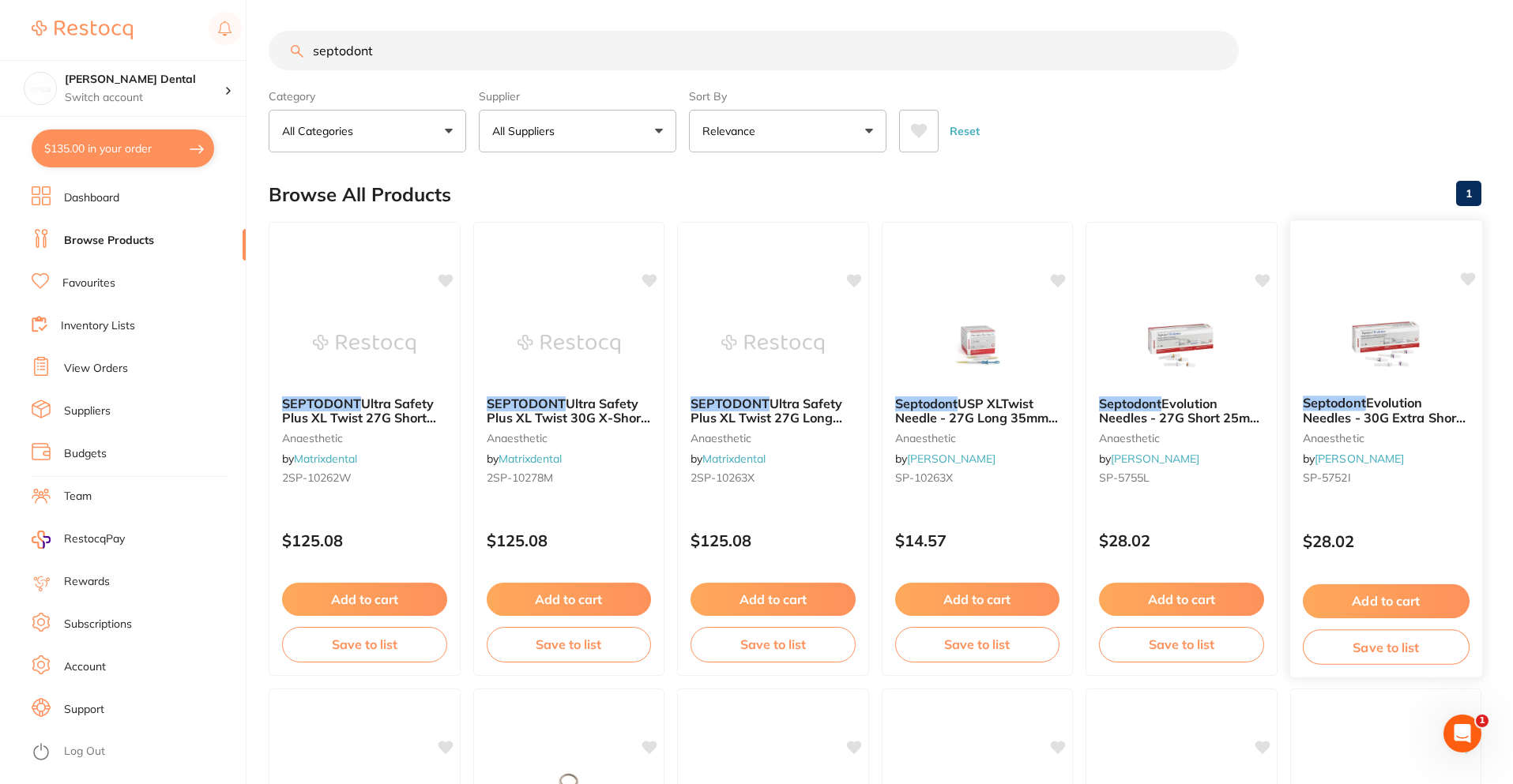
click at [1356, 419] on span "Evolution Needles - 30G Extra Short 9mm - Sterile, 100-Pack" at bounding box center [1384, 417] width 163 height 45
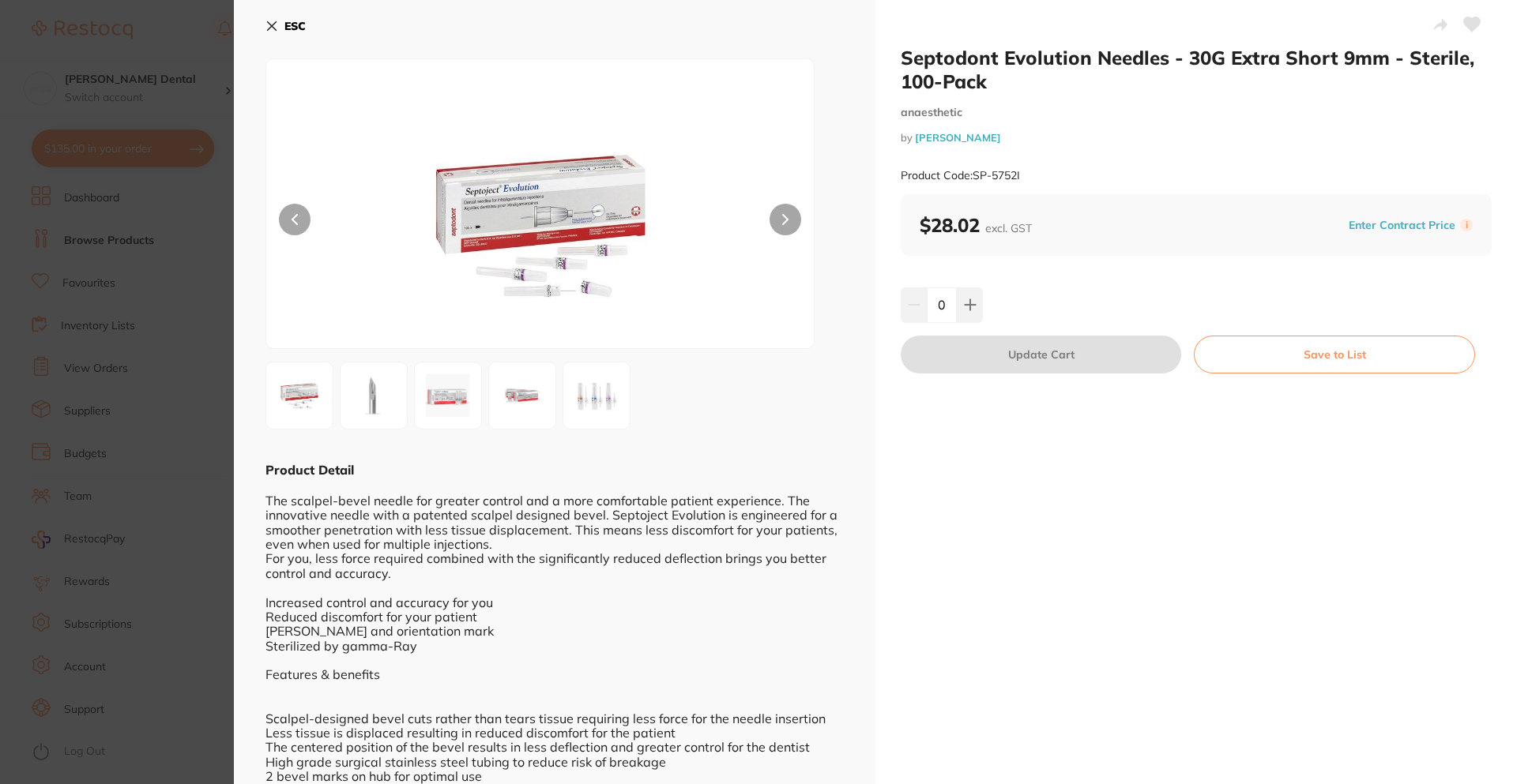
click at [195, 327] on section "Septodont Evolution Needles - 30G Extra Short 9mm - Sterile, 100-Pack anaesthet…" at bounding box center [758, 392] width 1517 height 784
